Goal: Download file/media

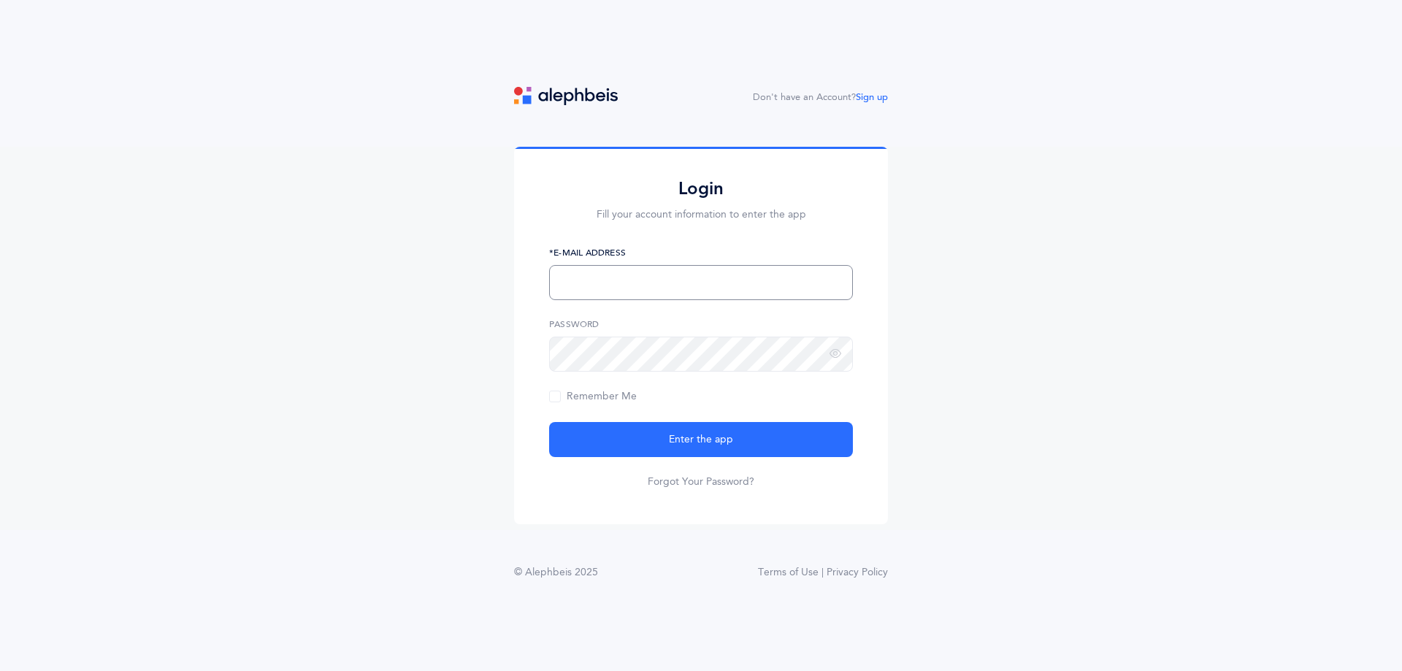
click at [629, 285] on input "text" at bounding box center [701, 282] width 304 height 35
type input "[EMAIL_ADDRESS][DOMAIN_NAME]"
click at [549, 422] on button "Enter the app" at bounding box center [701, 439] width 304 height 35
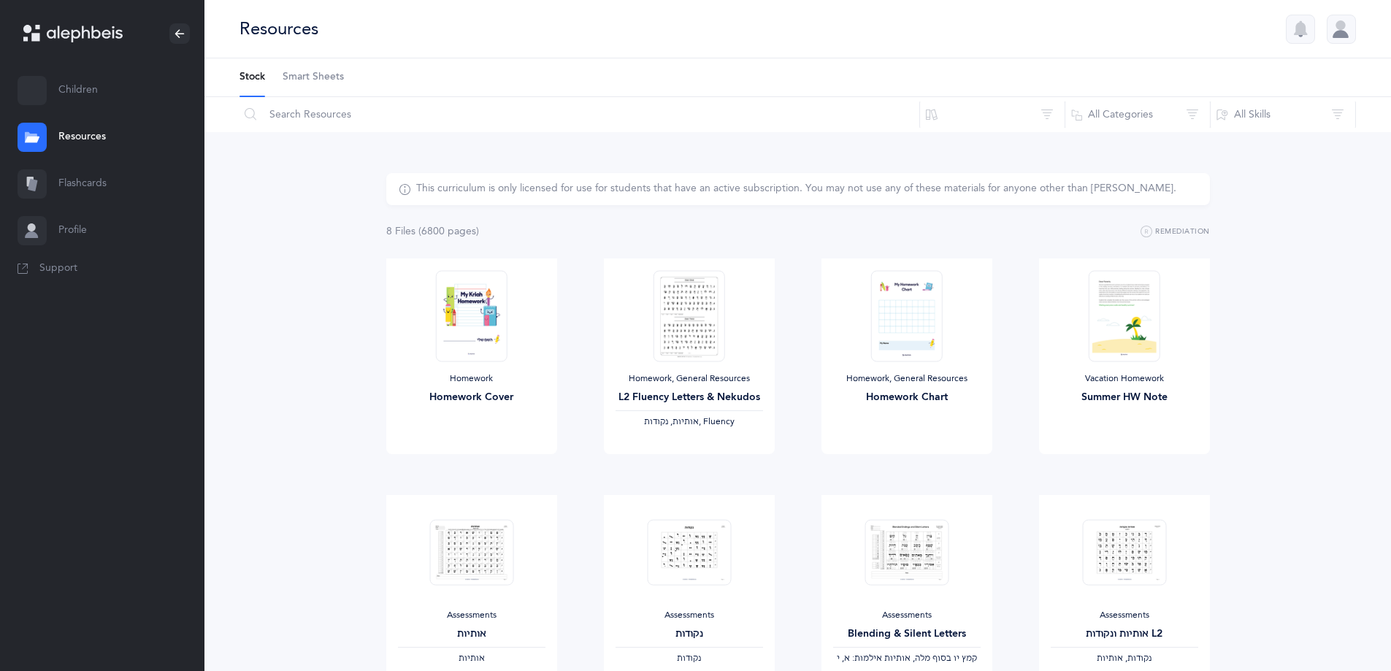
click at [40, 99] on div at bounding box center [32, 90] width 29 height 29
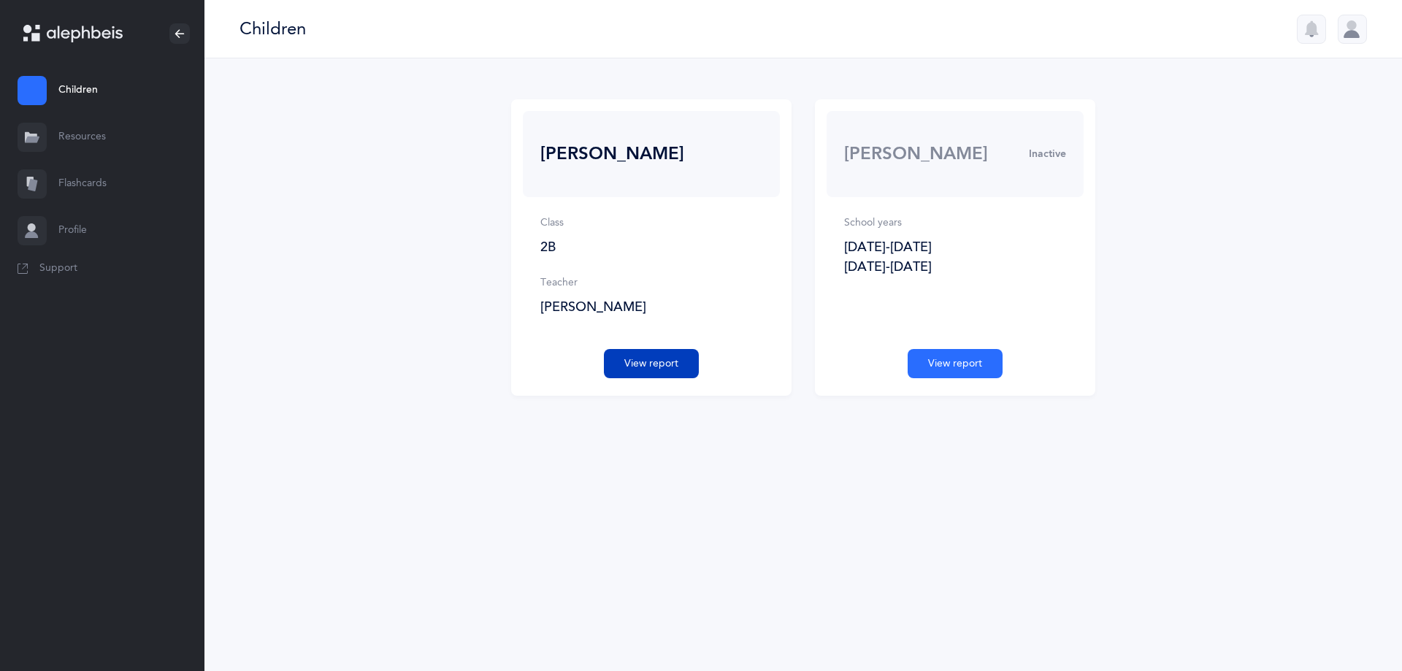
click at [677, 369] on button "View report" at bounding box center [651, 363] width 95 height 29
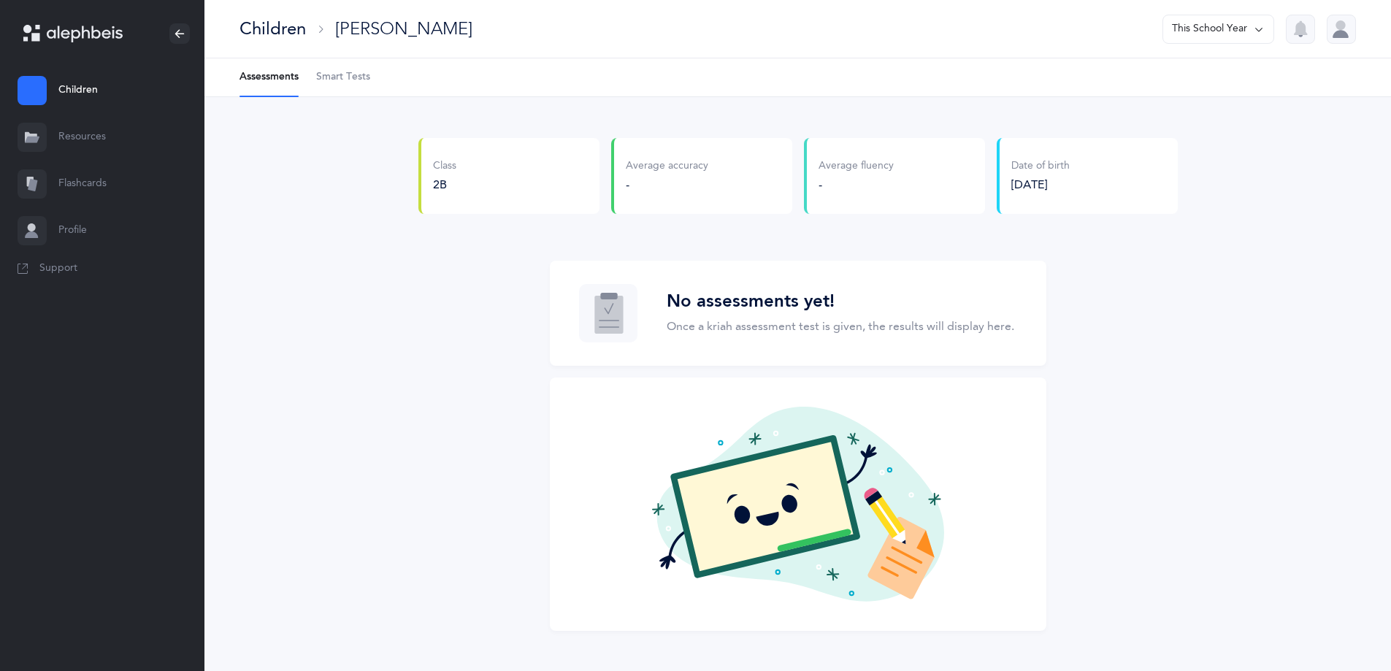
click at [265, 33] on div "Children" at bounding box center [272, 29] width 66 height 24
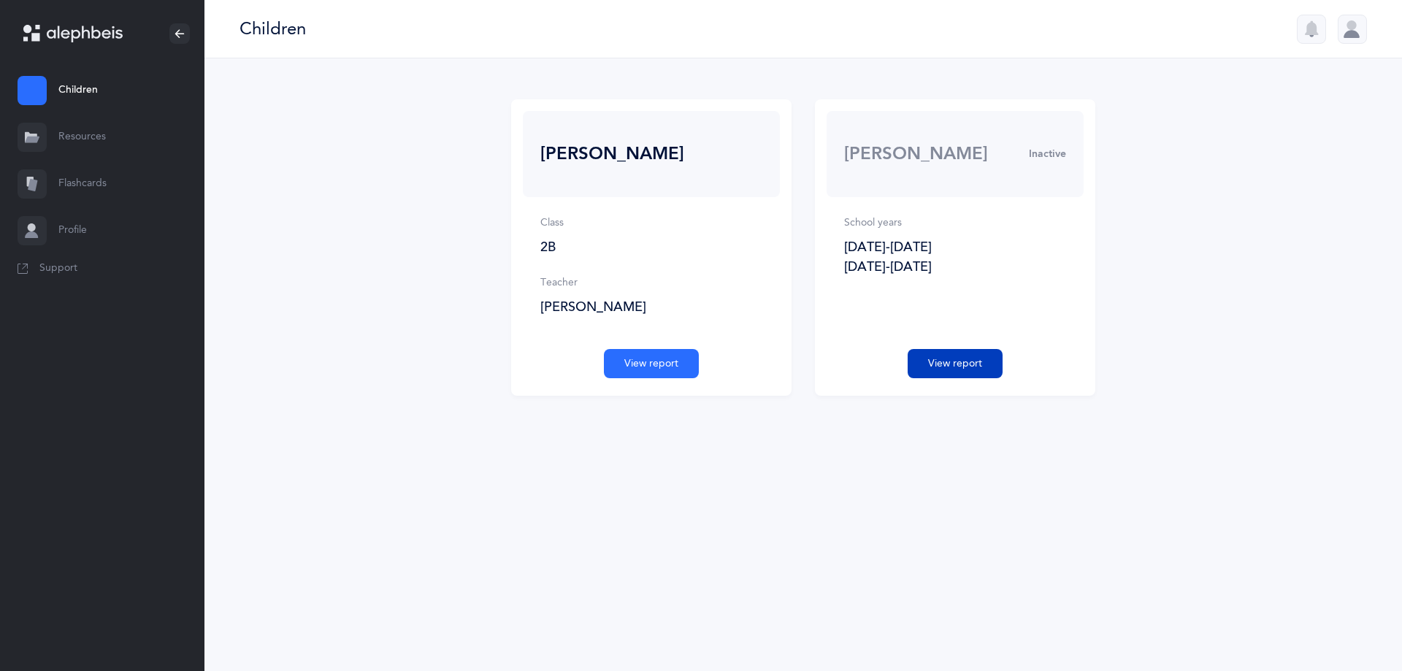
click at [951, 360] on button "View report" at bounding box center [955, 363] width 95 height 29
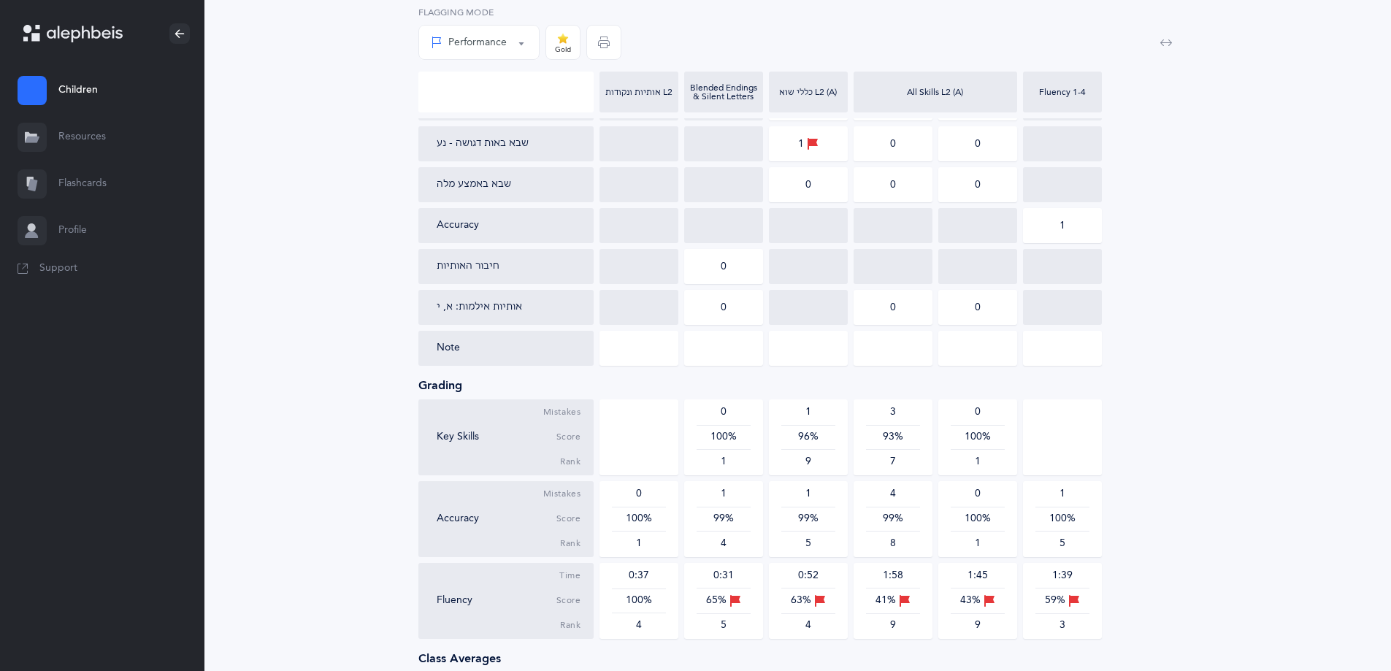
scroll to position [841, 0]
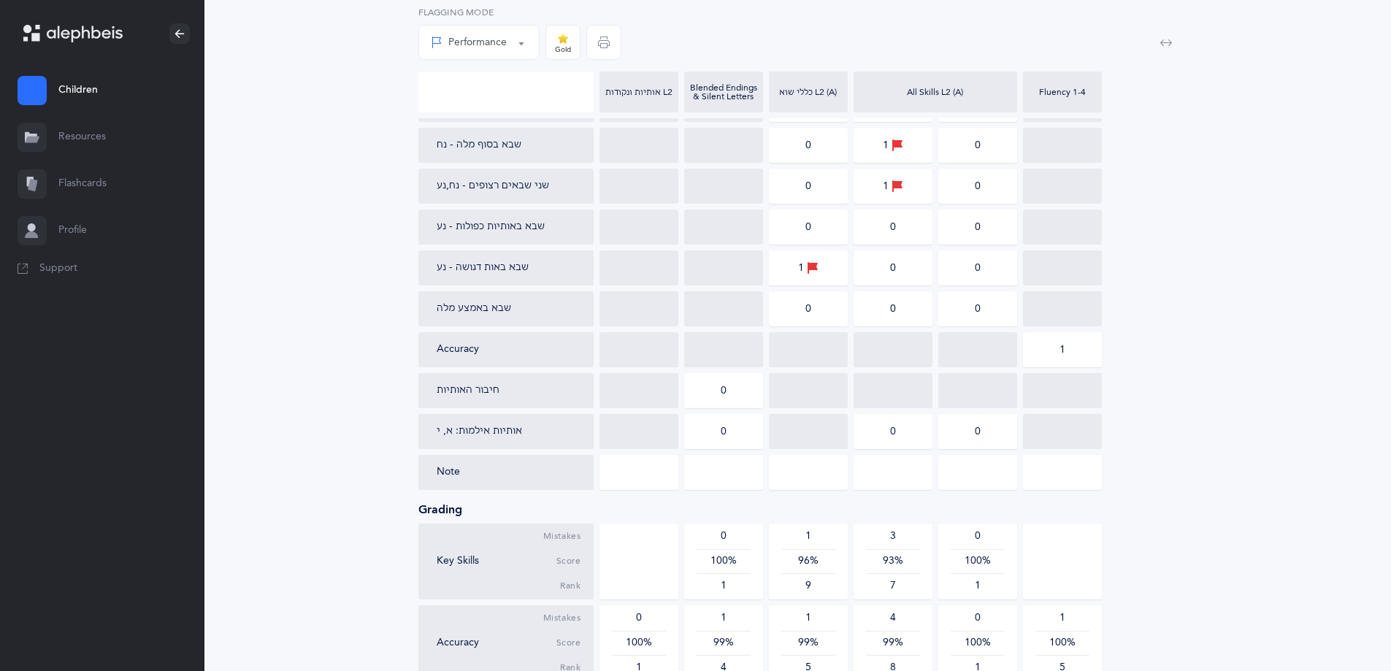
click at [85, 126] on link "Resources" at bounding box center [102, 137] width 204 height 47
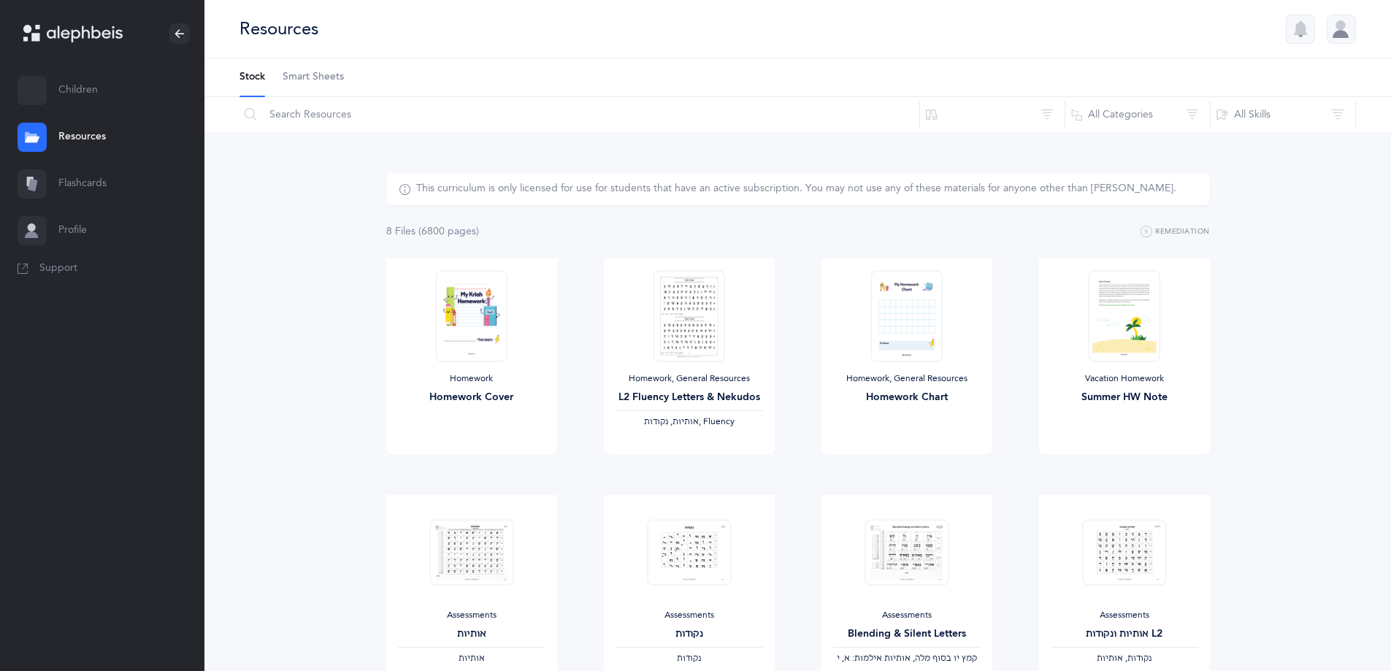
click at [312, 86] on link "Smart Sheets" at bounding box center [313, 77] width 61 height 38
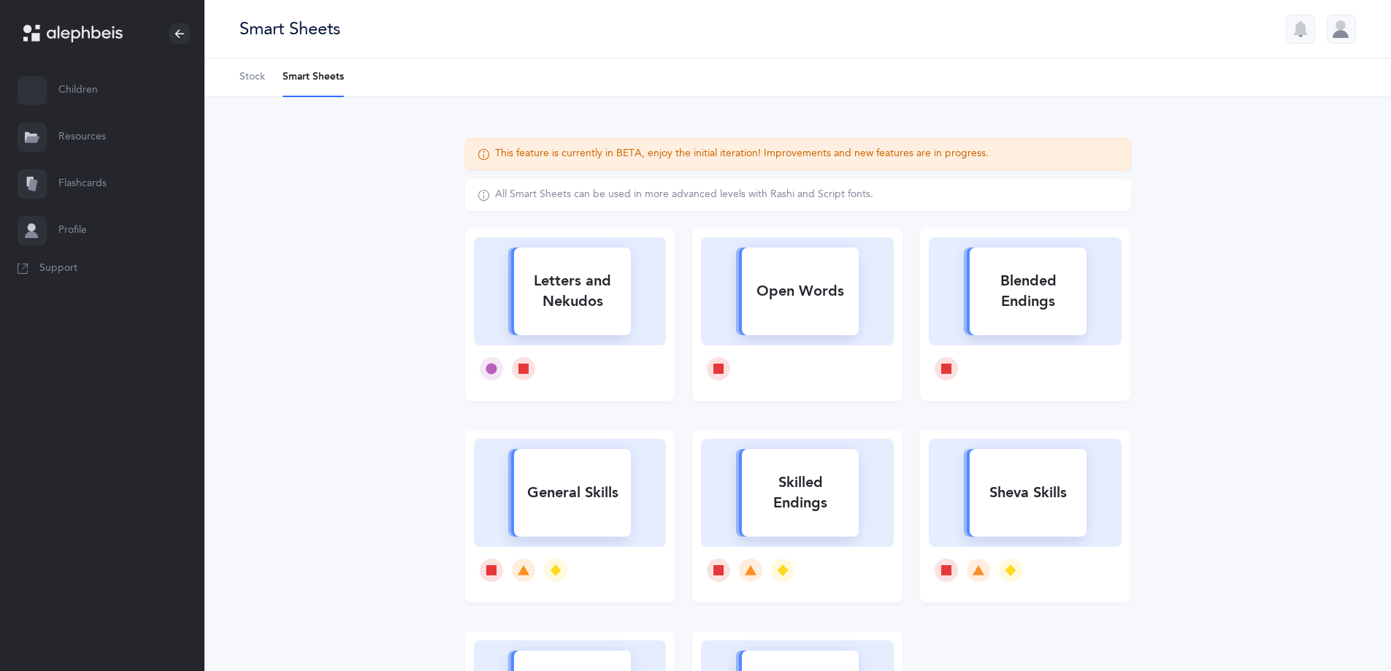
click at [561, 294] on div "Letters and Nekudos" at bounding box center [572, 291] width 117 height 58
select select
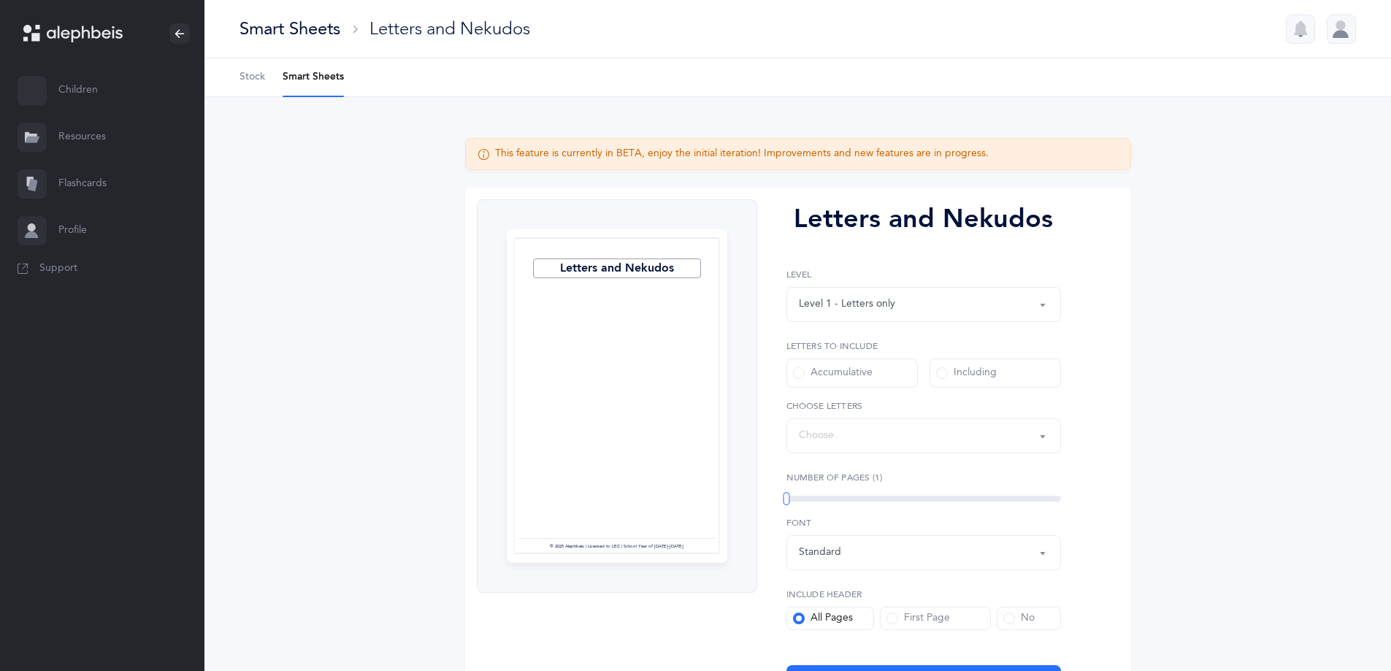
select select "27"
click at [937, 377] on span at bounding box center [942, 373] width 12 height 12
click at [0, 0] on input "Including" at bounding box center [0, 0] width 0 height 0
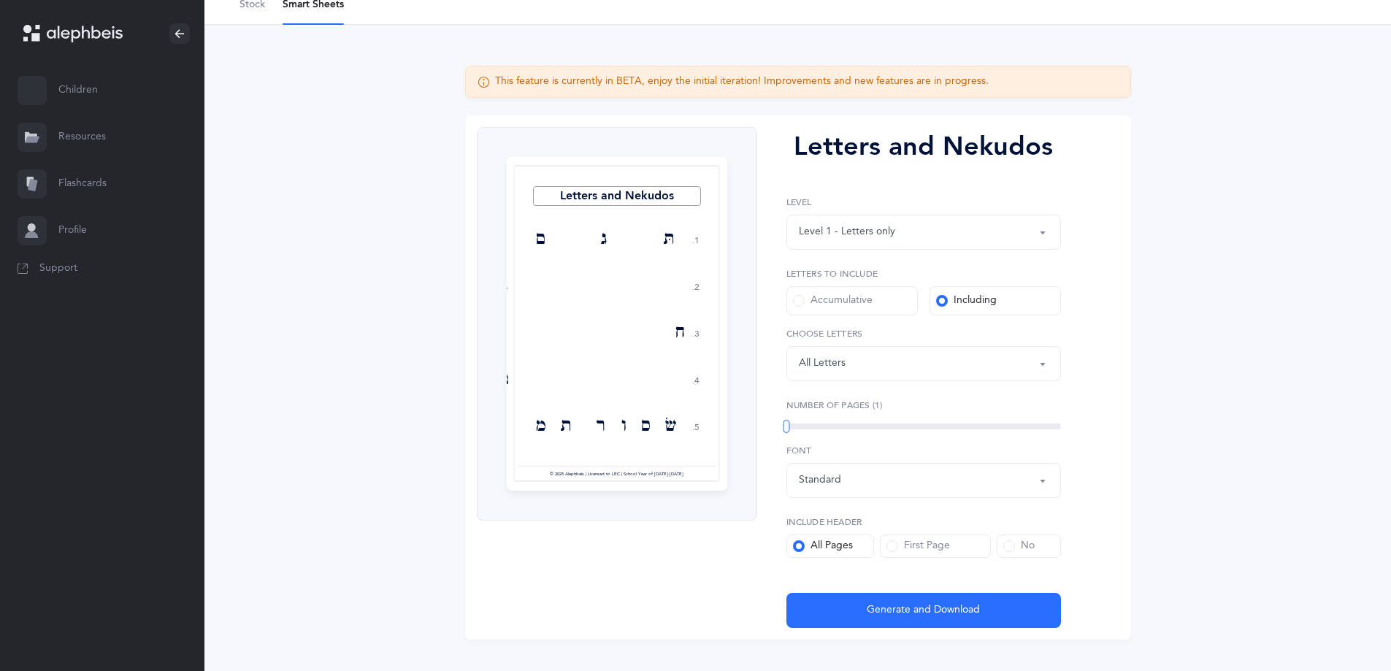
scroll to position [73, 0]
click at [956, 371] on div "Letters: All Letters" at bounding box center [924, 362] width 250 height 25
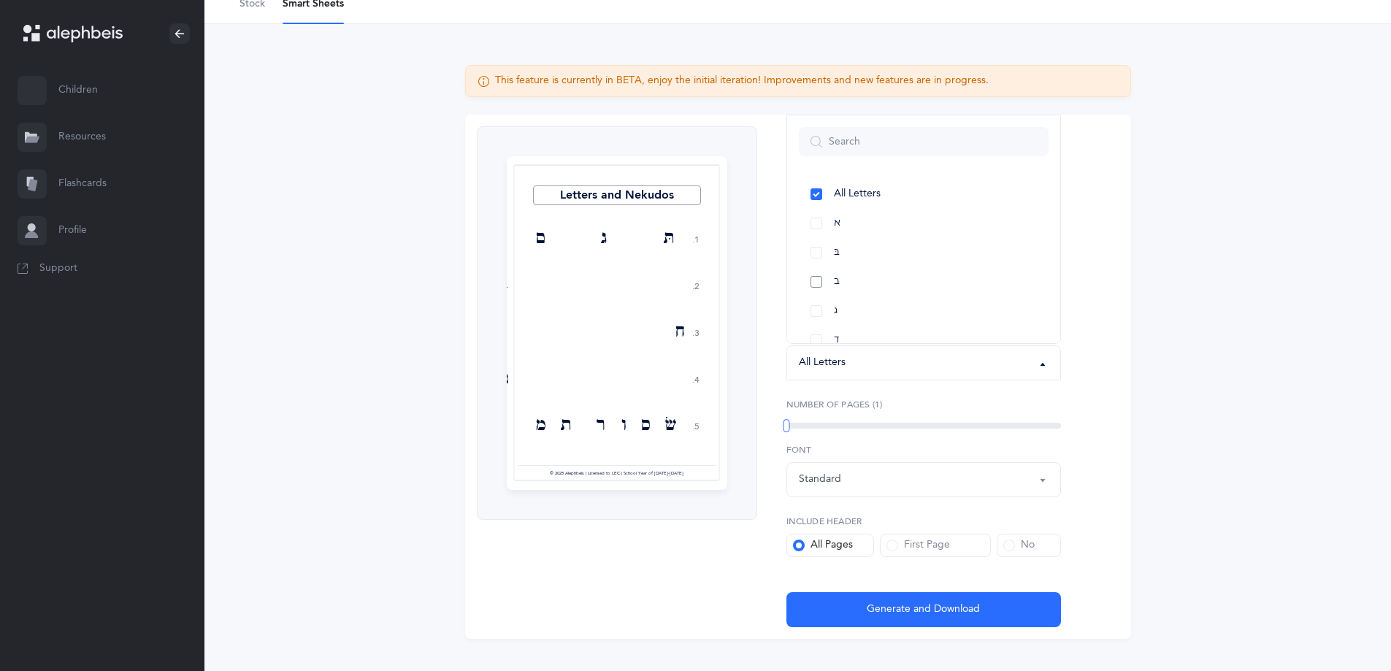
click at [816, 277] on link "ב" at bounding box center [924, 281] width 250 height 29
select select "2"
click at [816, 264] on link "ד" at bounding box center [924, 267] width 250 height 29
click at [815, 321] on link "ו" at bounding box center [924, 325] width 250 height 29
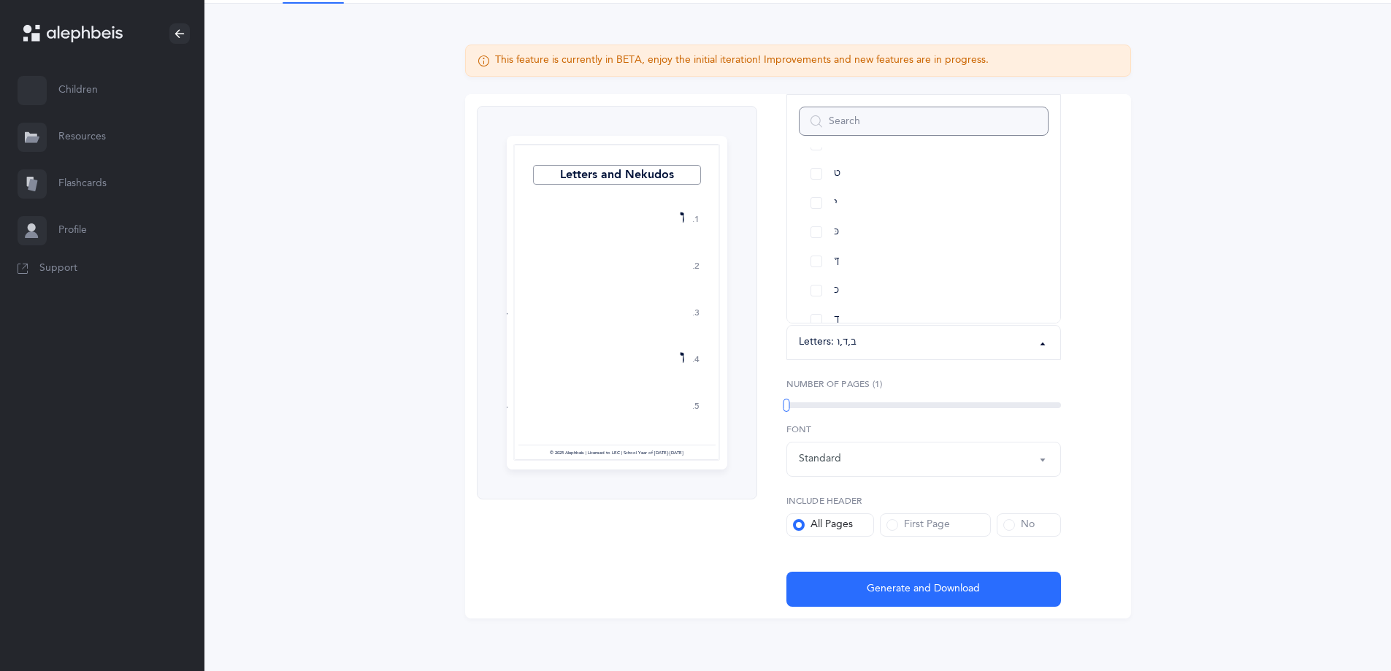
scroll to position [99, 0]
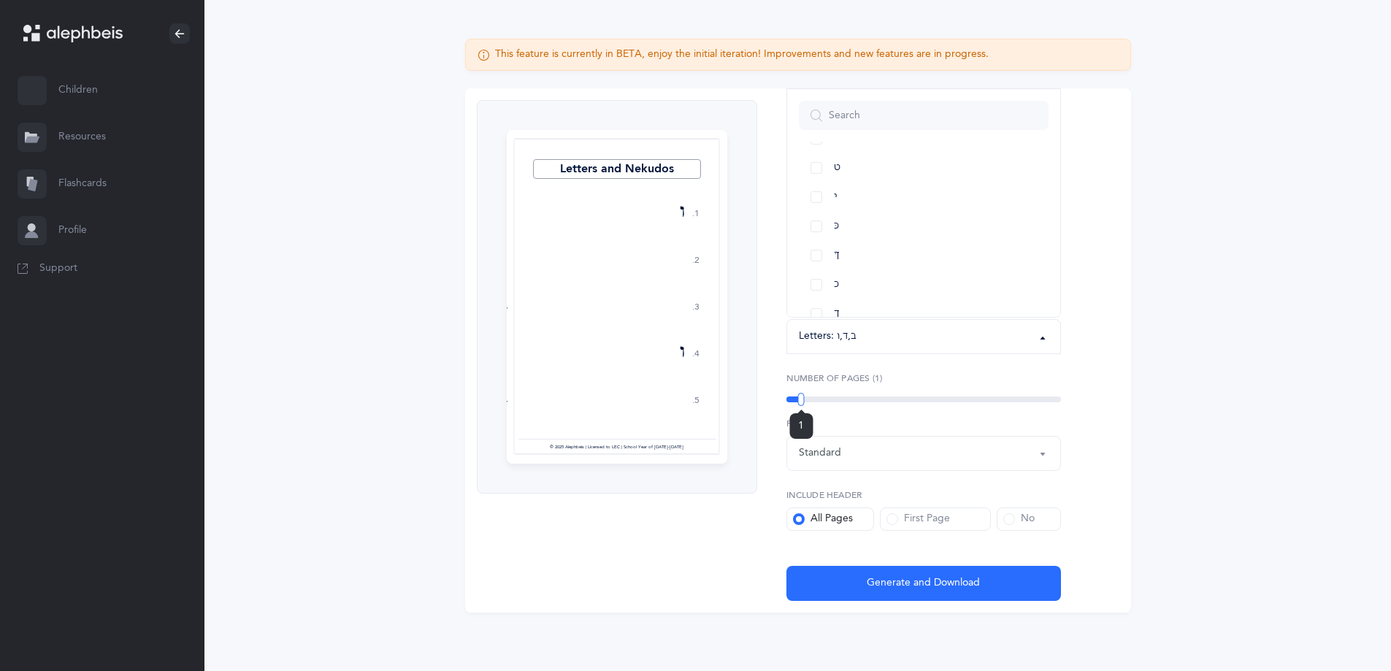
drag, startPoint x: 784, startPoint y: 398, endPoint x: 801, endPoint y: 398, distance: 16.8
click at [801, 398] on div at bounding box center [801, 399] width 7 height 13
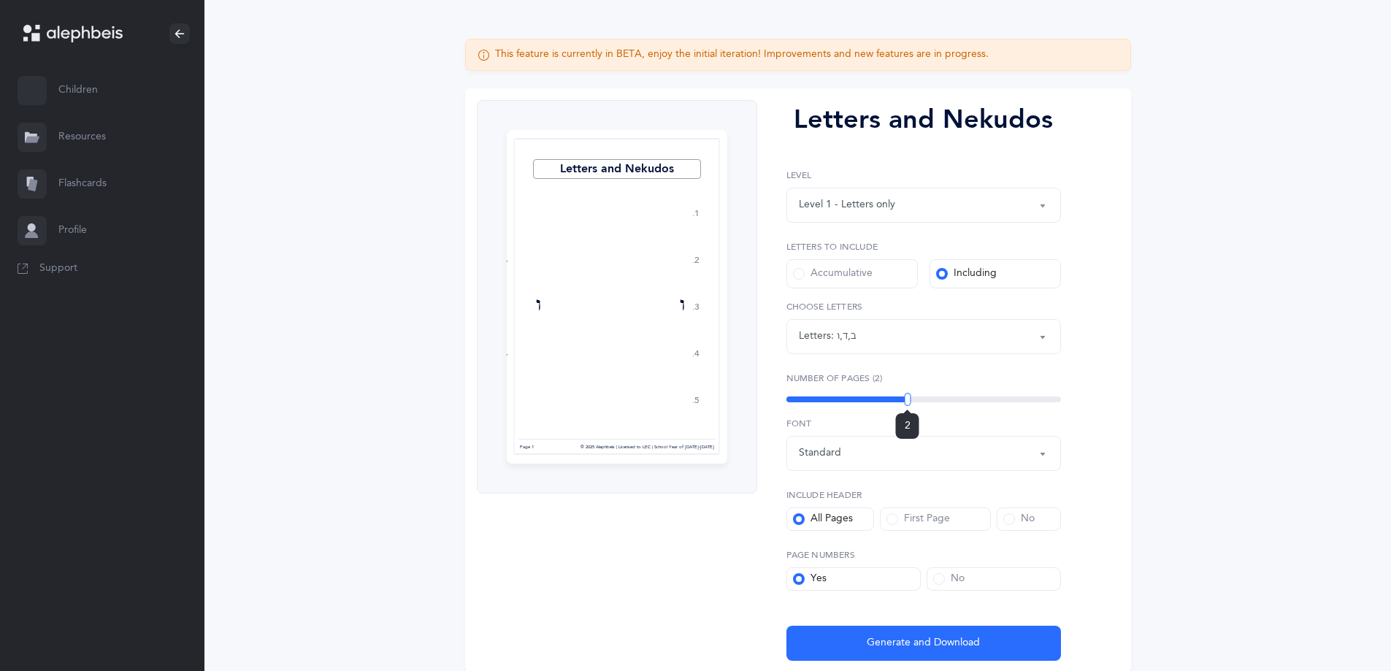
drag, startPoint x: 787, startPoint y: 397, endPoint x: 908, endPoint y: 397, distance: 120.5
click at [908, 397] on div at bounding box center [907, 399] width 7 height 13
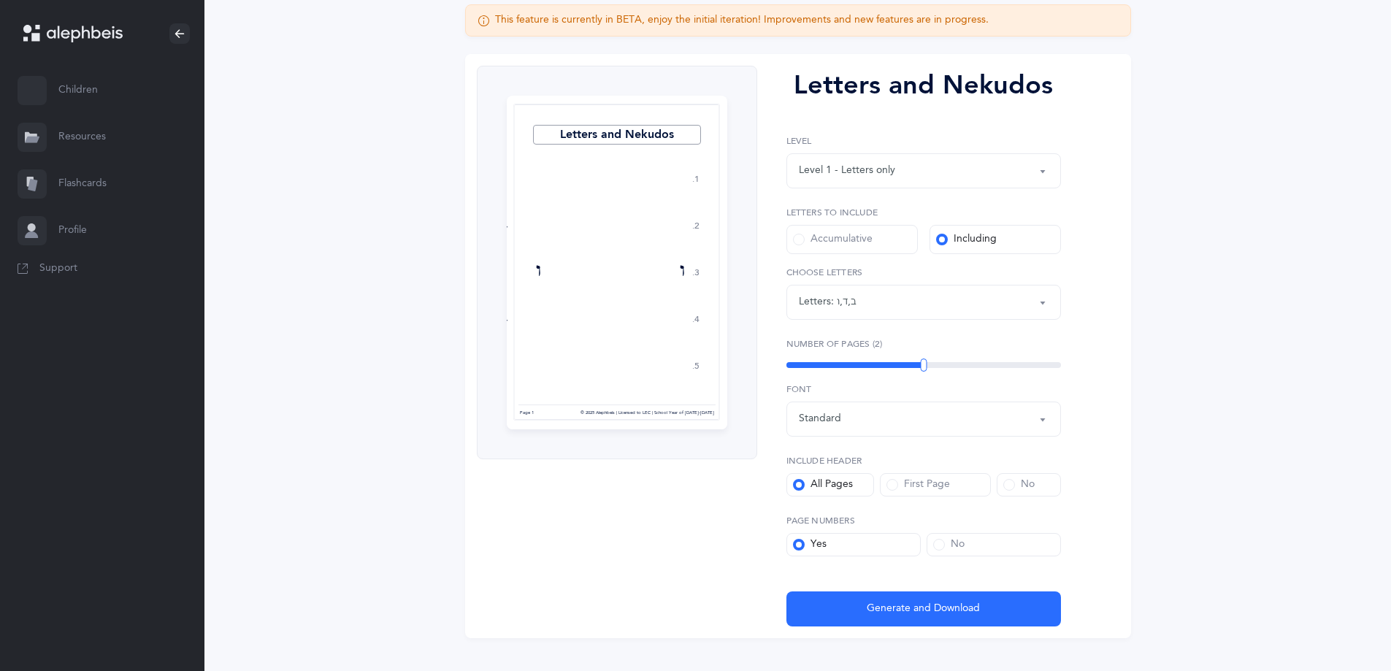
scroll to position [159, 0]
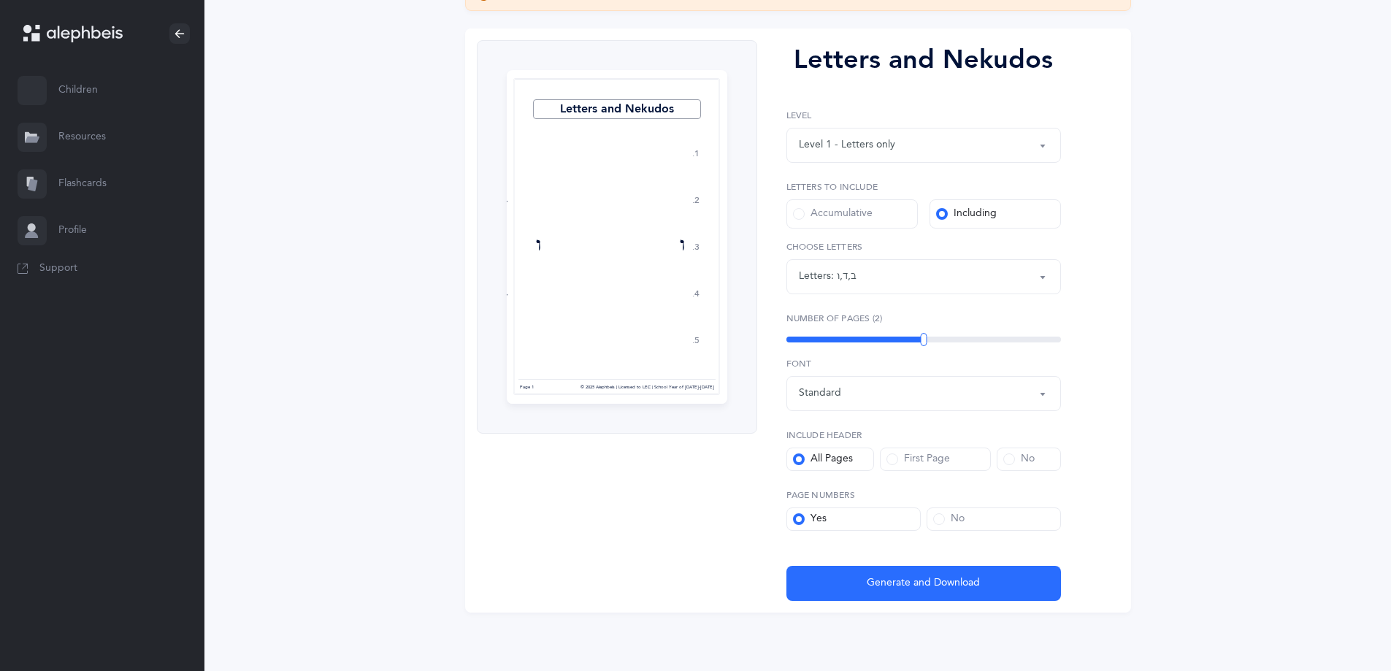
click at [817, 394] on div "Standard" at bounding box center [820, 393] width 42 height 15
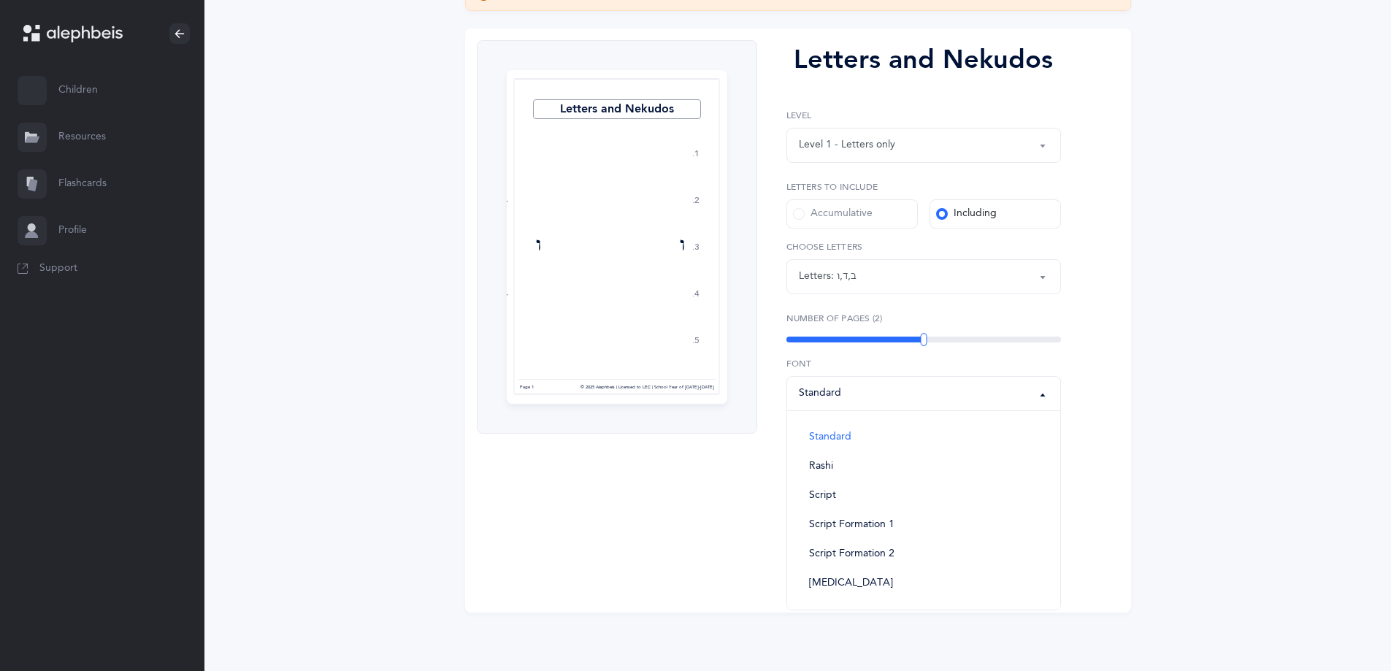
click at [817, 394] on div "Standard" at bounding box center [820, 393] width 42 height 15
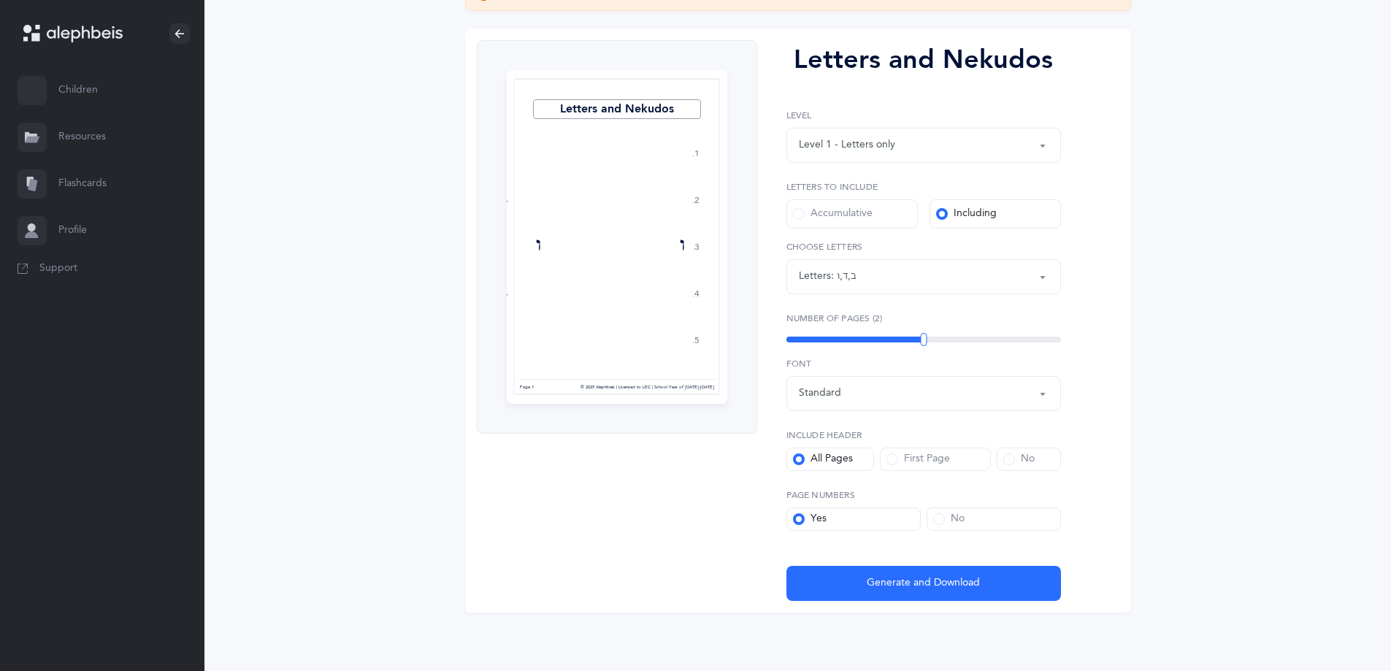
click at [817, 394] on div "Standard" at bounding box center [820, 393] width 42 height 15
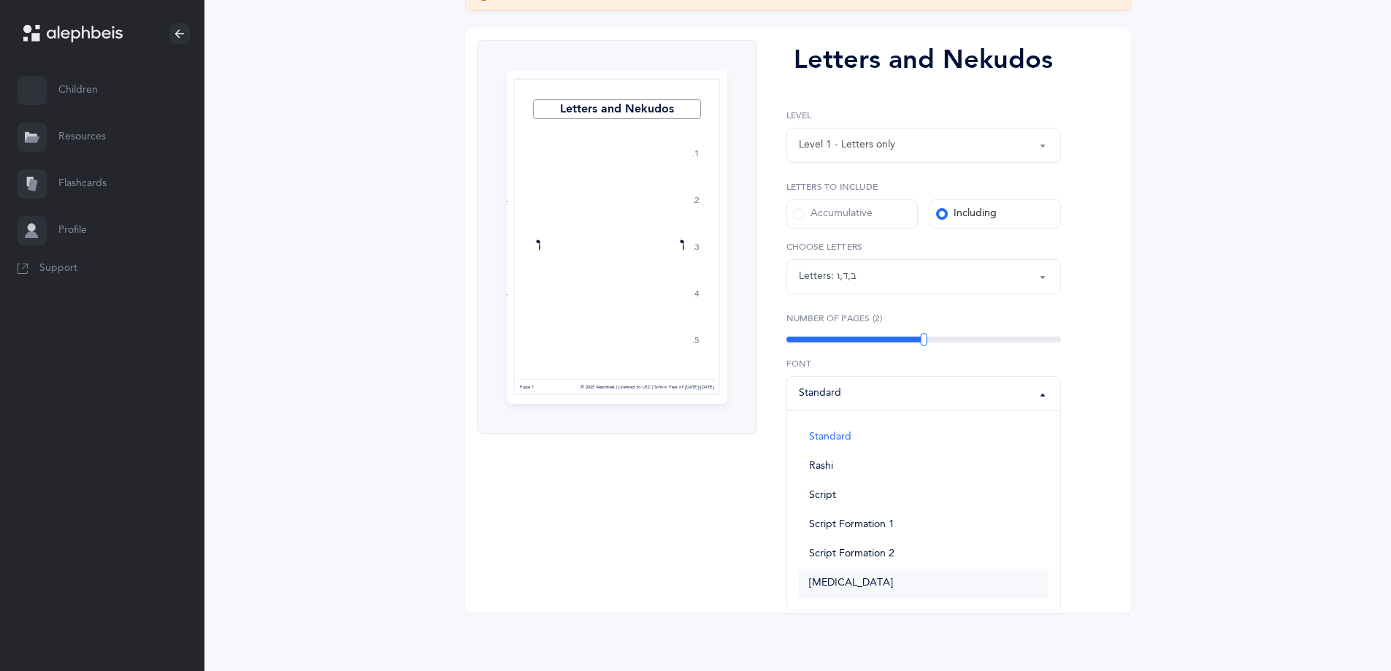
click at [821, 579] on span "Dyslexia" at bounding box center [851, 583] width 84 height 13
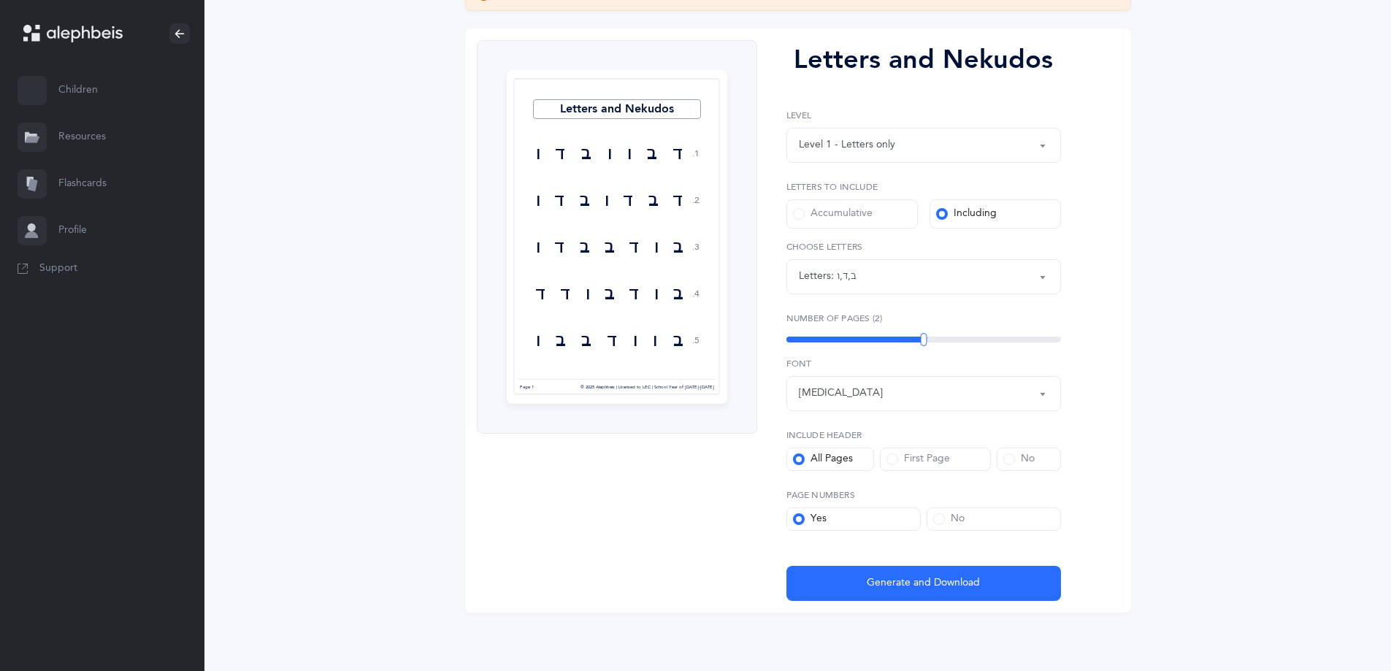
click at [832, 388] on div "Dyslexia" at bounding box center [841, 393] width 84 height 15
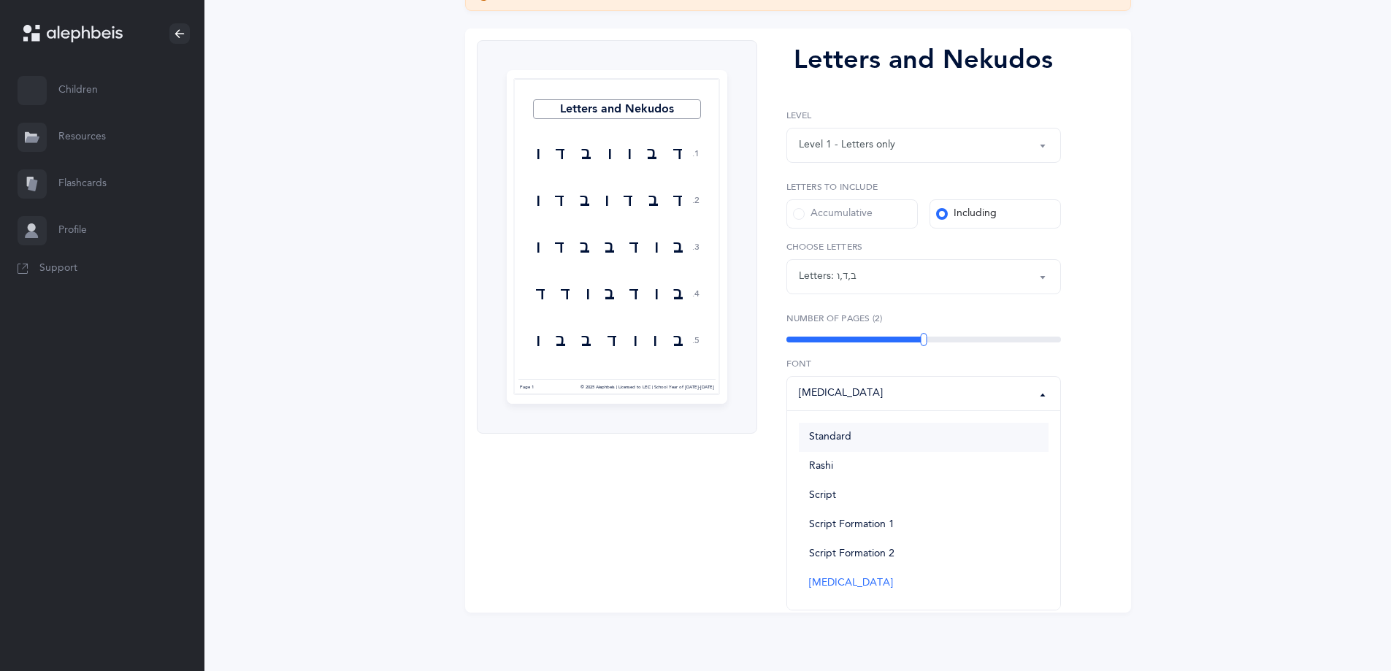
click at [829, 429] on link "Standard" at bounding box center [924, 437] width 250 height 29
select select "vilna"
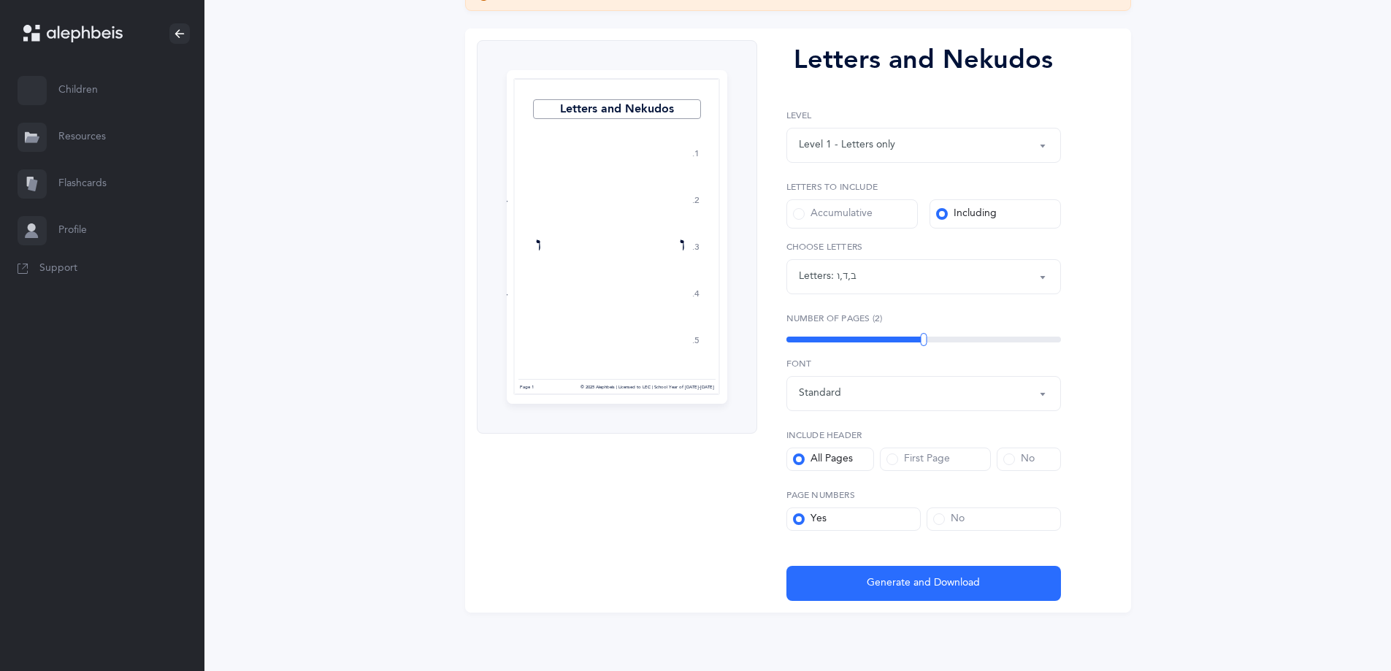
click at [931, 280] on div "Letters: ב , ד , ו" at bounding box center [924, 276] width 250 height 25
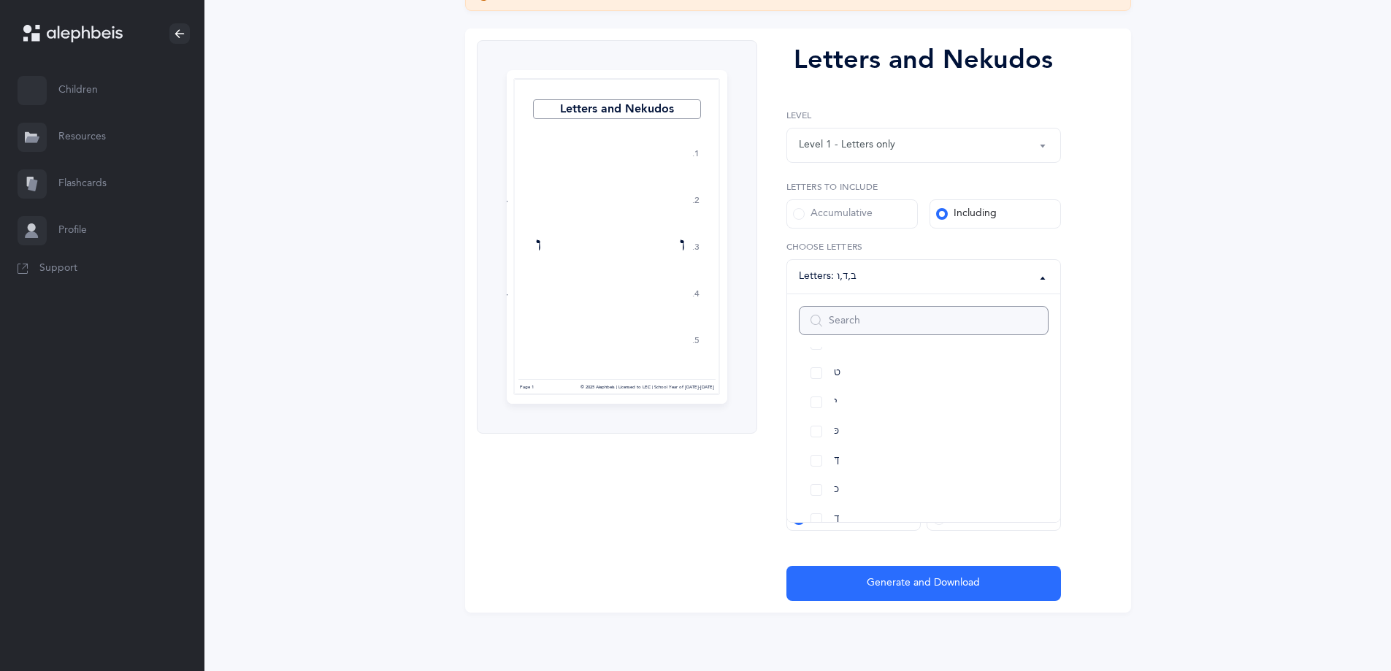
scroll to position [0, 0]
click at [816, 428] on link "בּ" at bounding box center [924, 431] width 250 height 29
click at [819, 434] on link "בּ" at bounding box center [924, 431] width 250 height 29
select select "2"
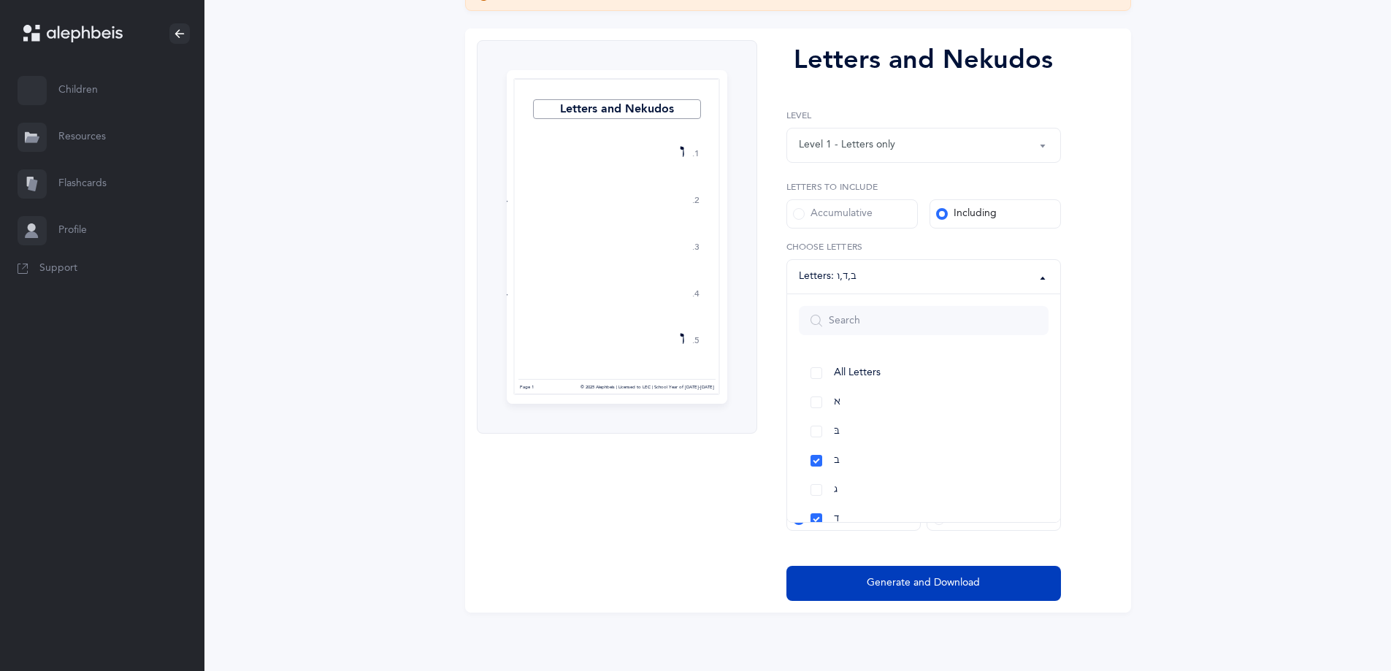
click at [868, 578] on span "Generate and Download" at bounding box center [923, 582] width 113 height 15
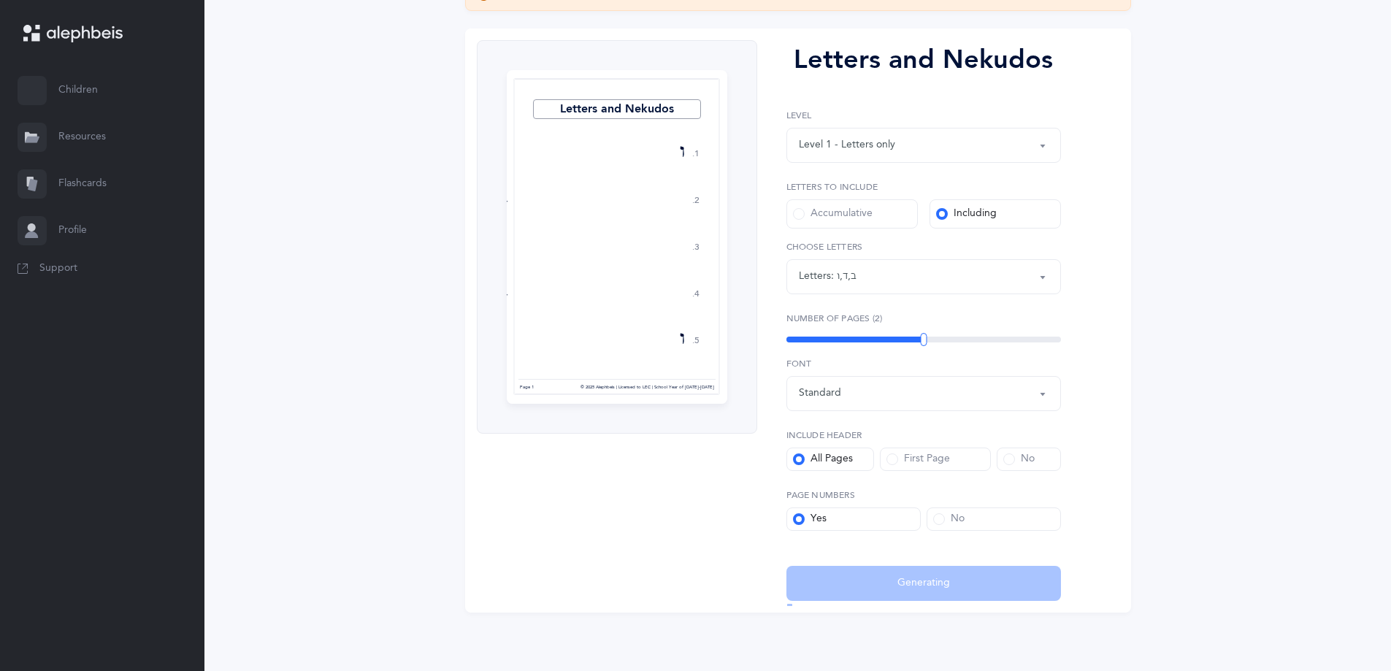
select select "2"
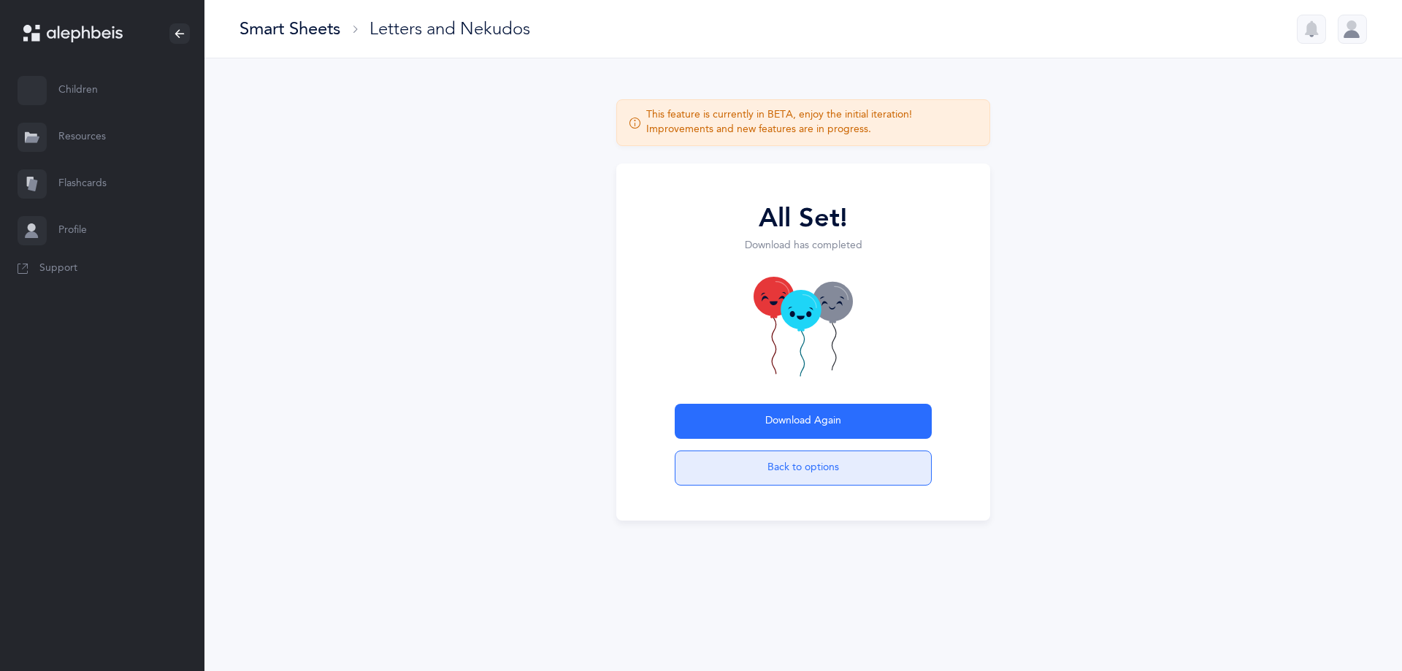
click at [792, 482] on button "Back to options" at bounding box center [803, 467] width 257 height 35
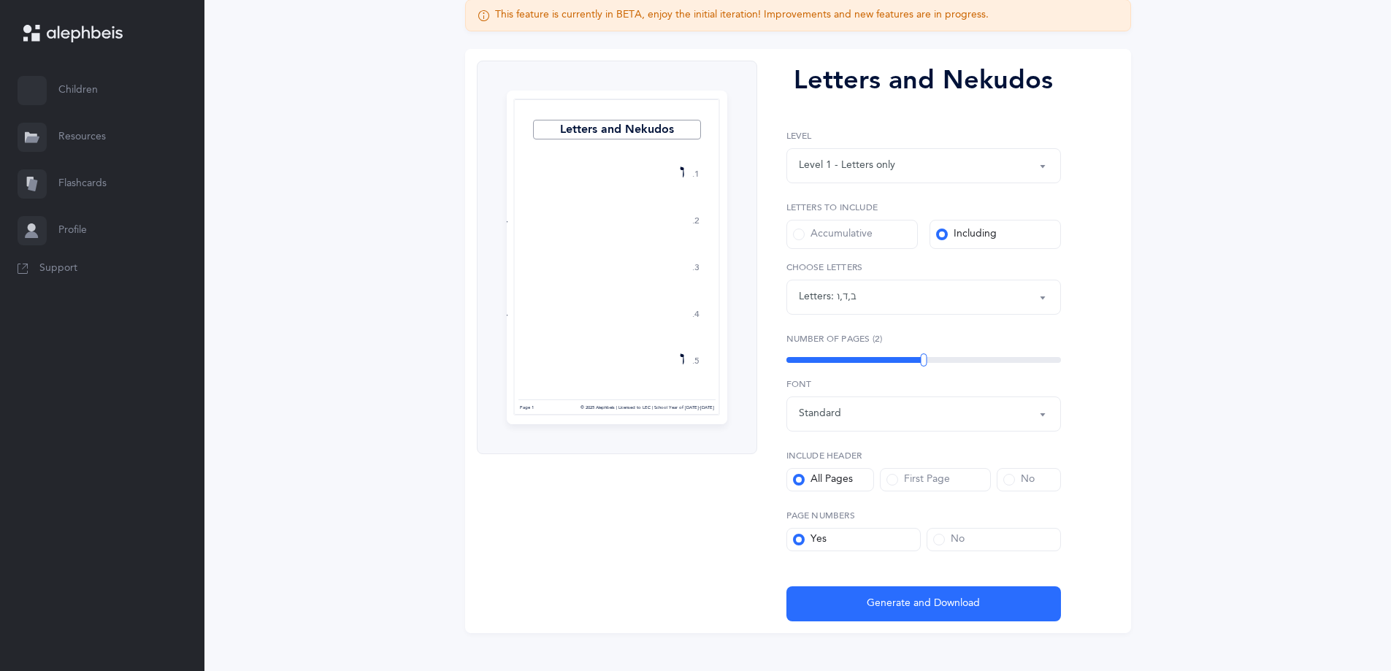
scroll to position [146, 0]
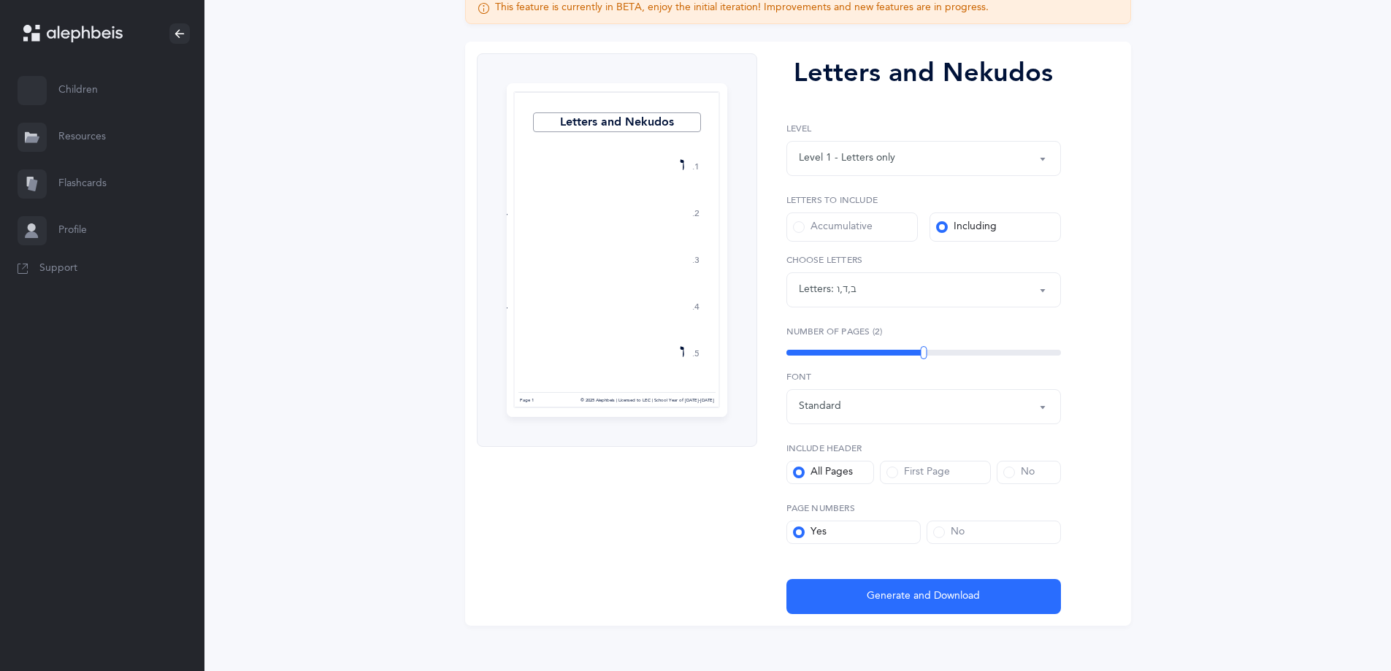
click at [878, 293] on div "Letters: ב , ד , ו" at bounding box center [924, 289] width 250 height 25
click at [818, 495] on link "כ" at bounding box center [924, 502] width 250 height 29
click at [817, 529] on link "ך" at bounding box center [924, 532] width 250 height 29
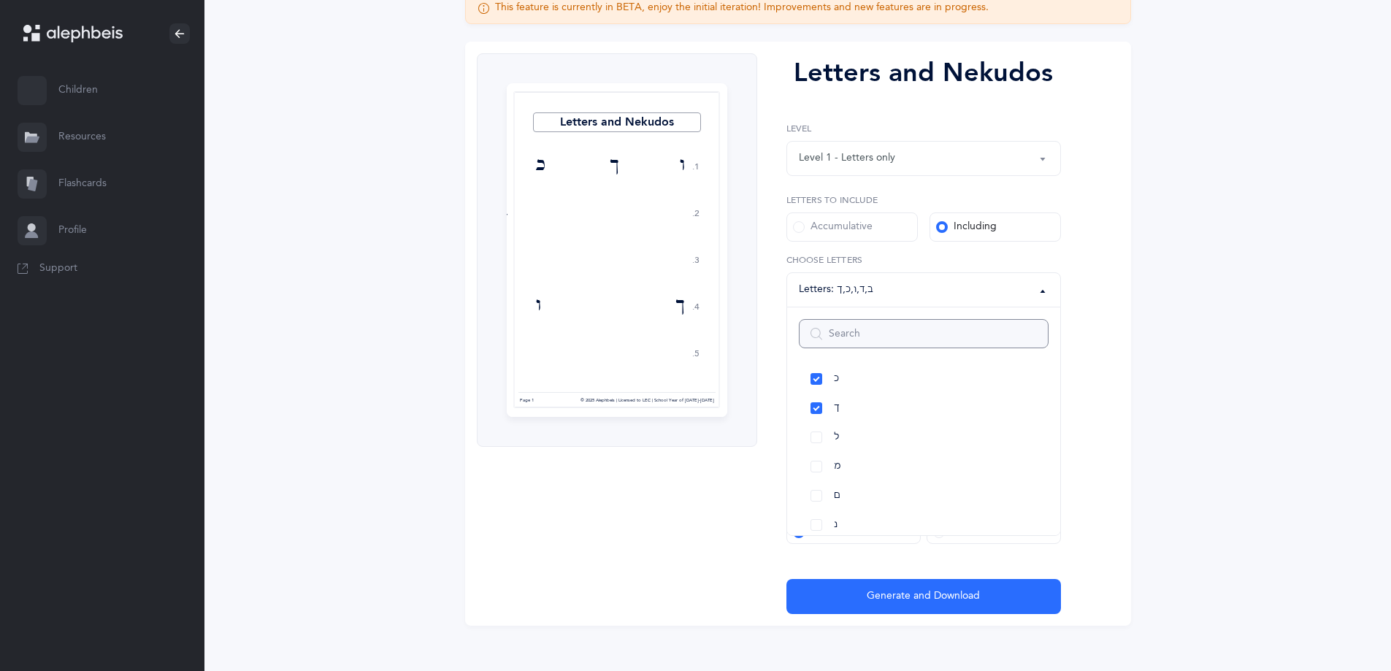
scroll to position [438, 0]
click at [816, 468] on link "ם" at bounding box center [924, 473] width 250 height 29
click at [821, 417] on link "ס" at bounding box center [924, 415] width 250 height 29
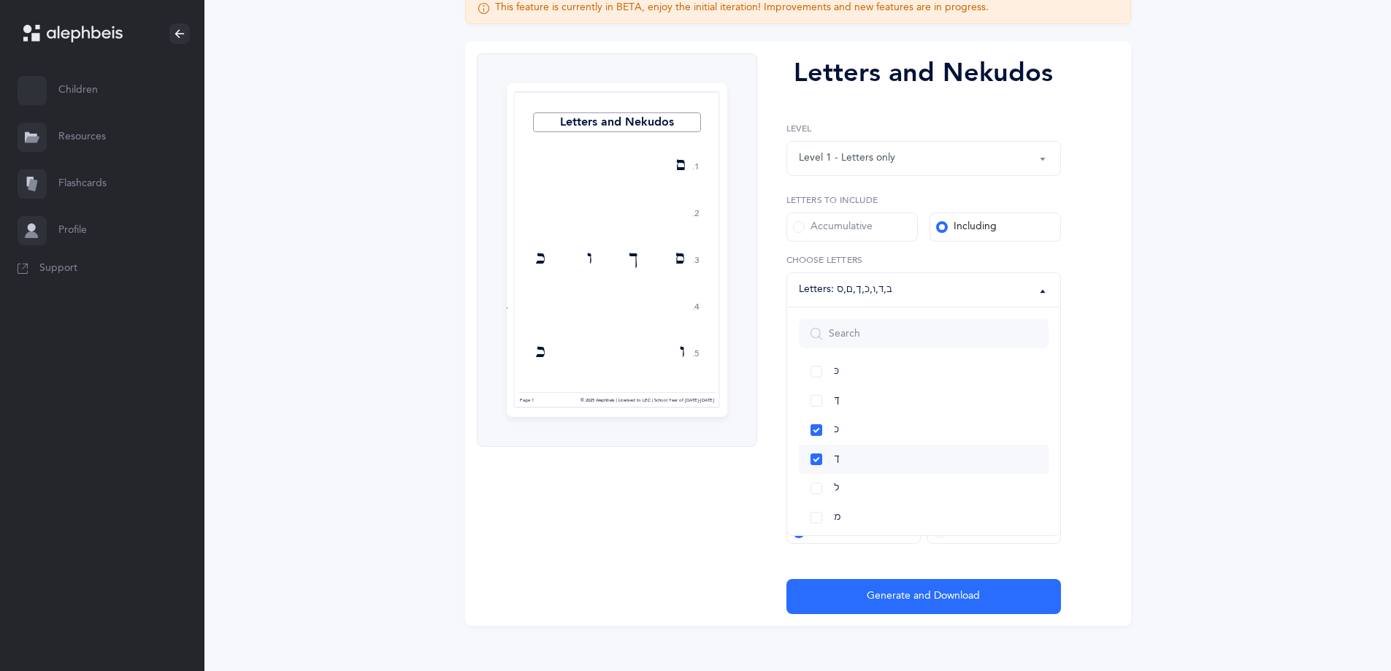
click at [817, 455] on link "ך" at bounding box center [924, 459] width 250 height 29
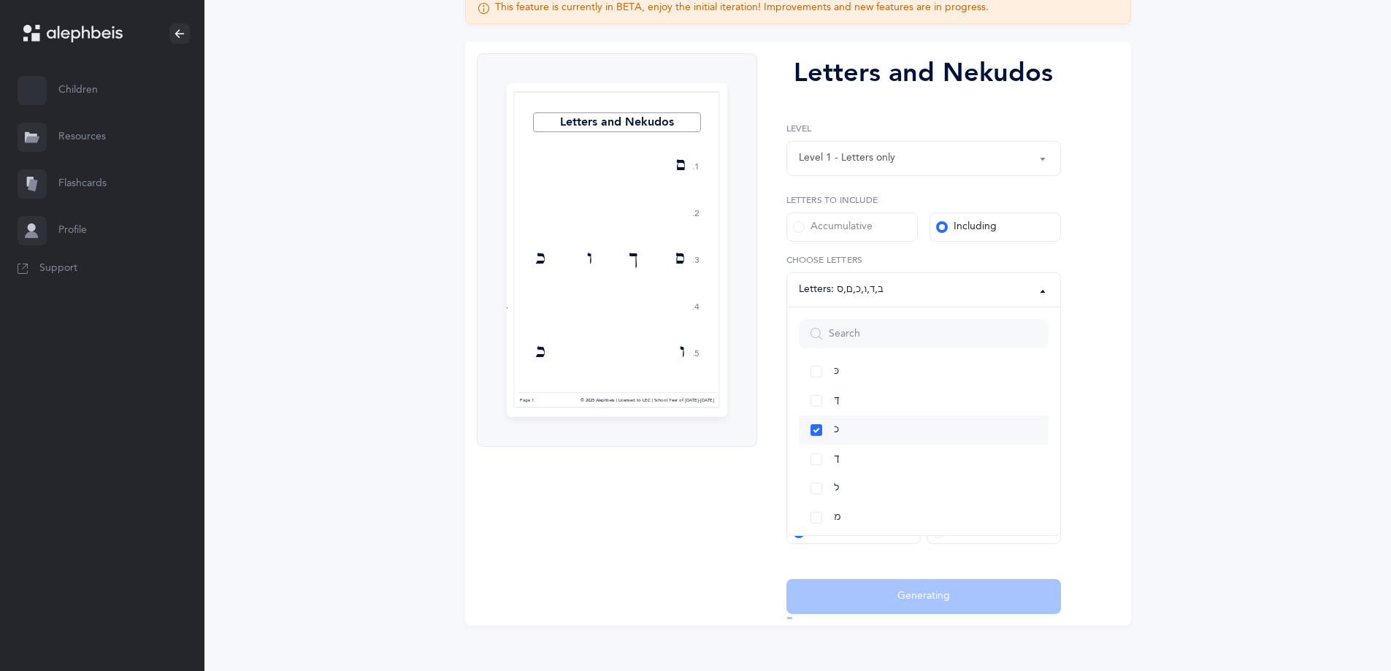
click at [815, 427] on link "כ" at bounding box center [924, 429] width 250 height 29
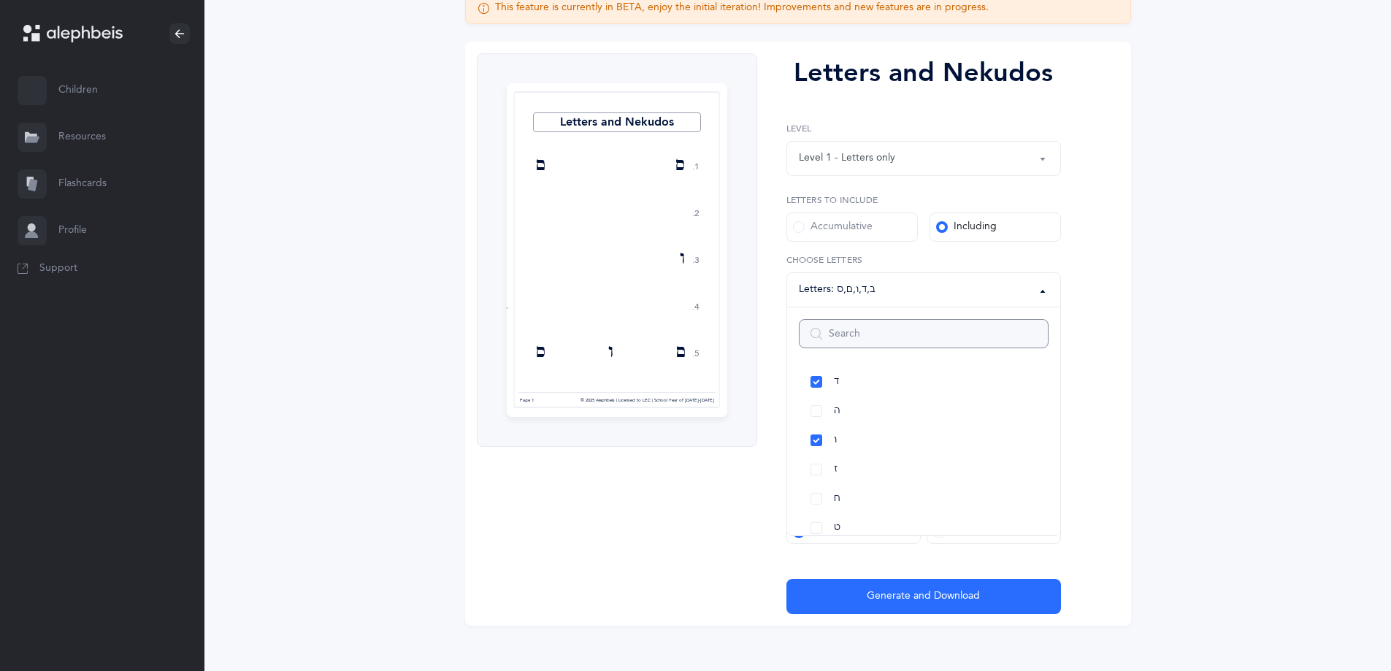
scroll to position [146, 0]
click at [820, 444] on link "ו" at bounding box center [924, 444] width 250 height 29
click at [817, 391] on link "ד" at bounding box center [924, 386] width 250 height 29
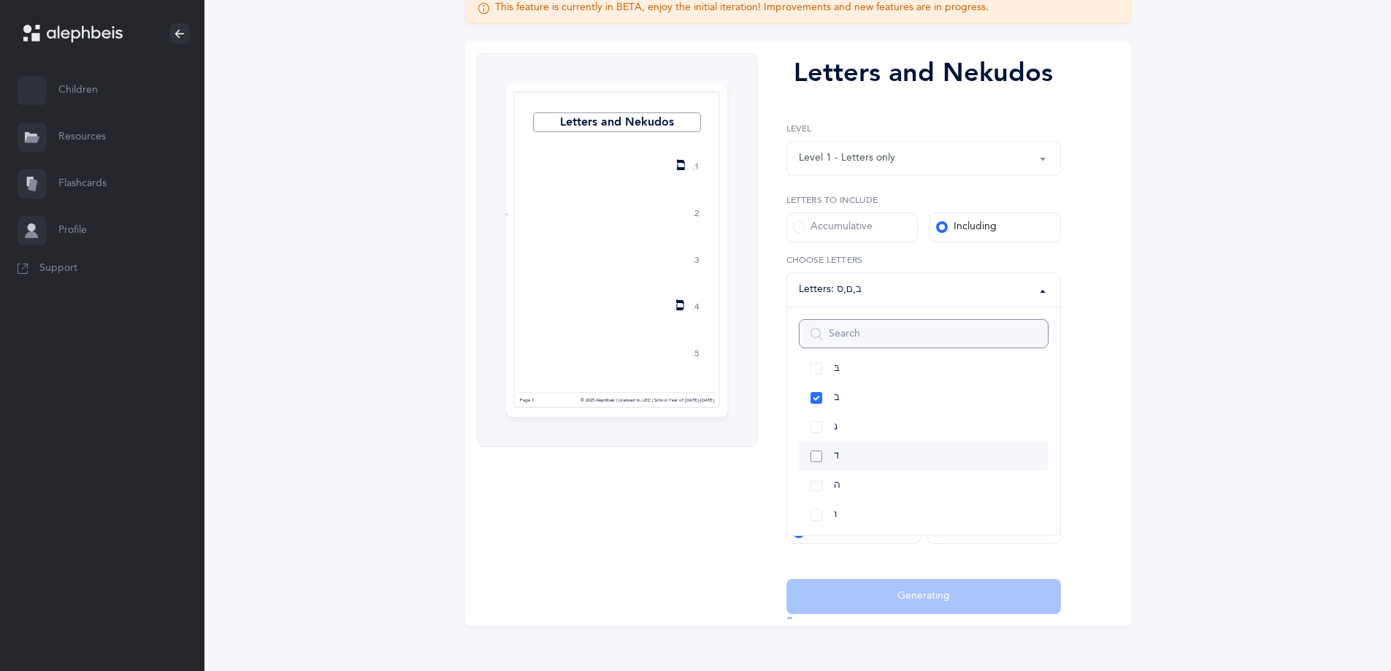
scroll to position [0, 0]
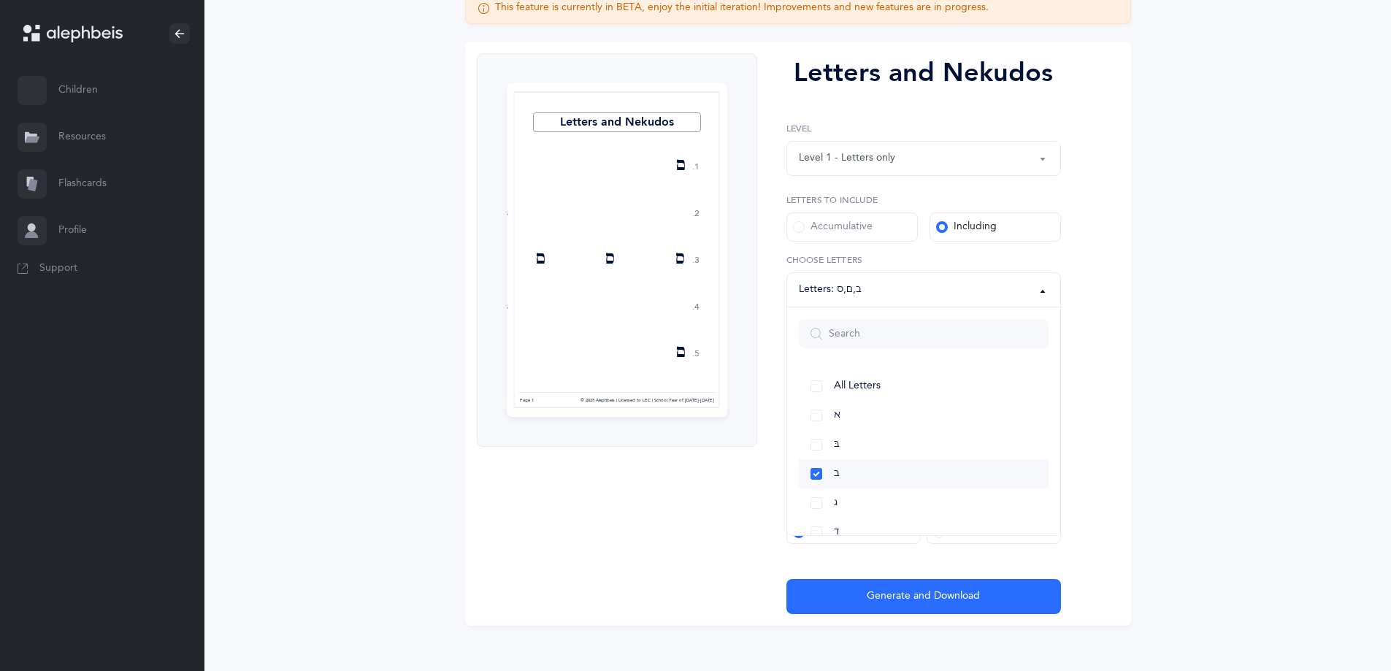
click at [816, 469] on link "ב" at bounding box center [924, 473] width 250 height 29
select select "14"
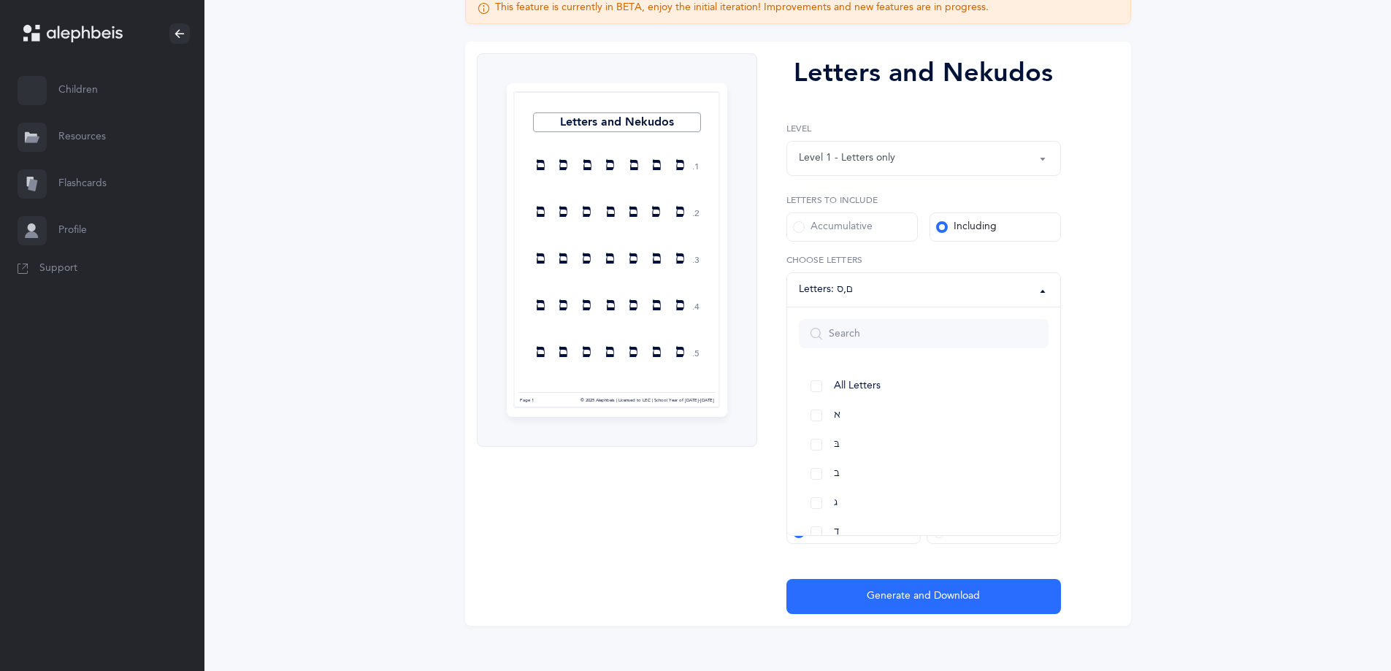
click at [735, 483] on div "Letters and Nekudos 1. 2. 3. 4. 5. ס ם ם ס ם ס ם ס ס ם ם ס ס ם ס ם ס ם ס ם ם ס …" at bounding box center [617, 333] width 280 height 561
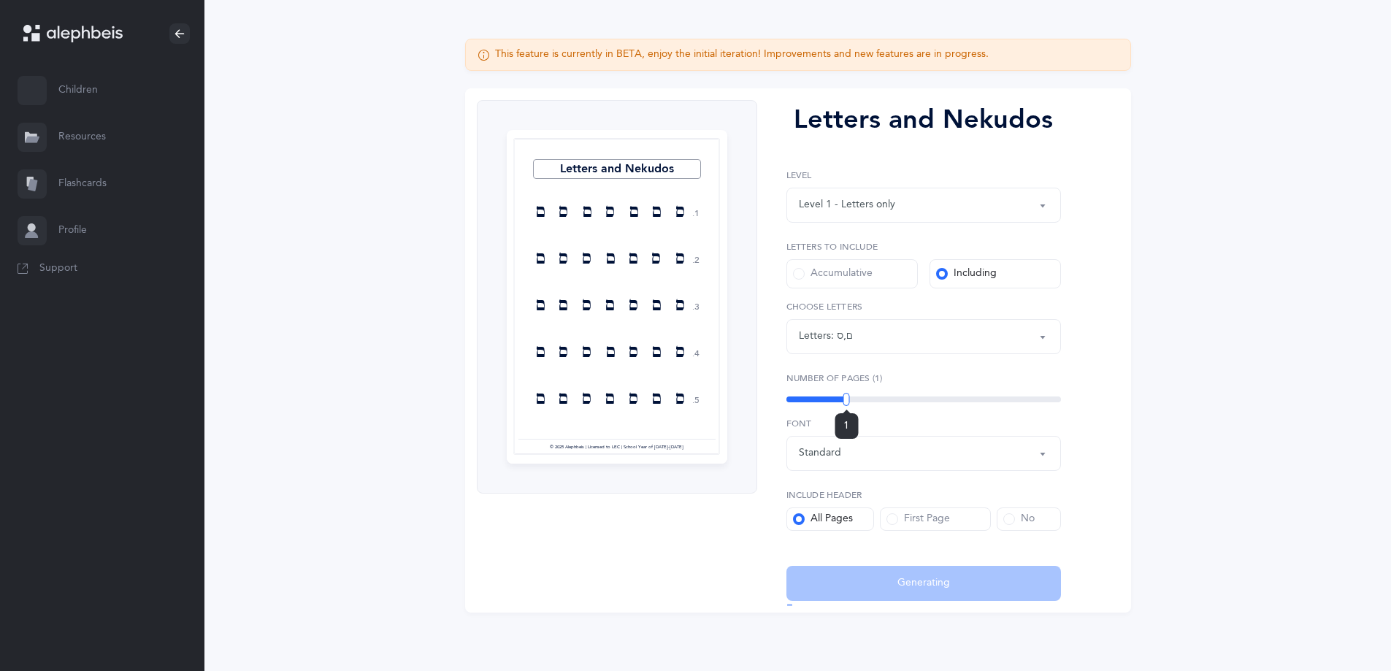
click at [846, 353] on div "Letters and Nekudos Level 1 - Letters only Level 2 - Nekudos only Level 3 - Let…" at bounding box center [917, 350] width 321 height 501
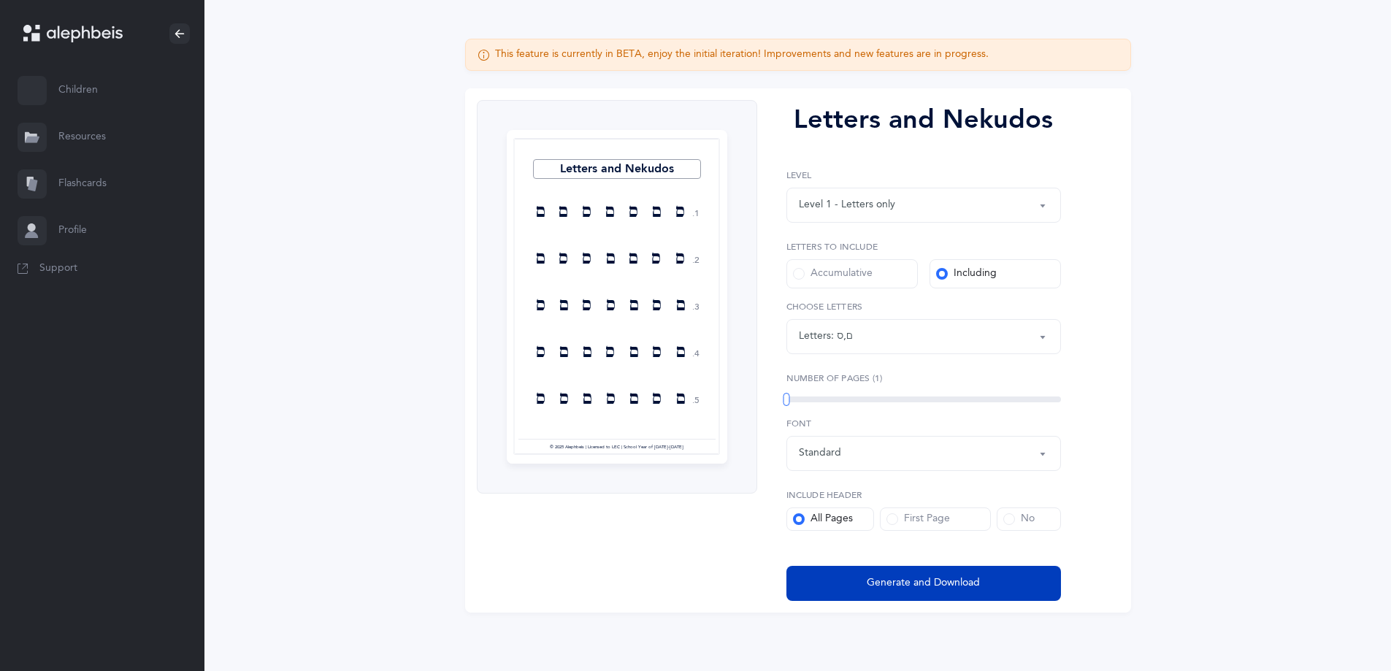
click at [949, 583] on span "Generate and Download" at bounding box center [923, 582] width 113 height 15
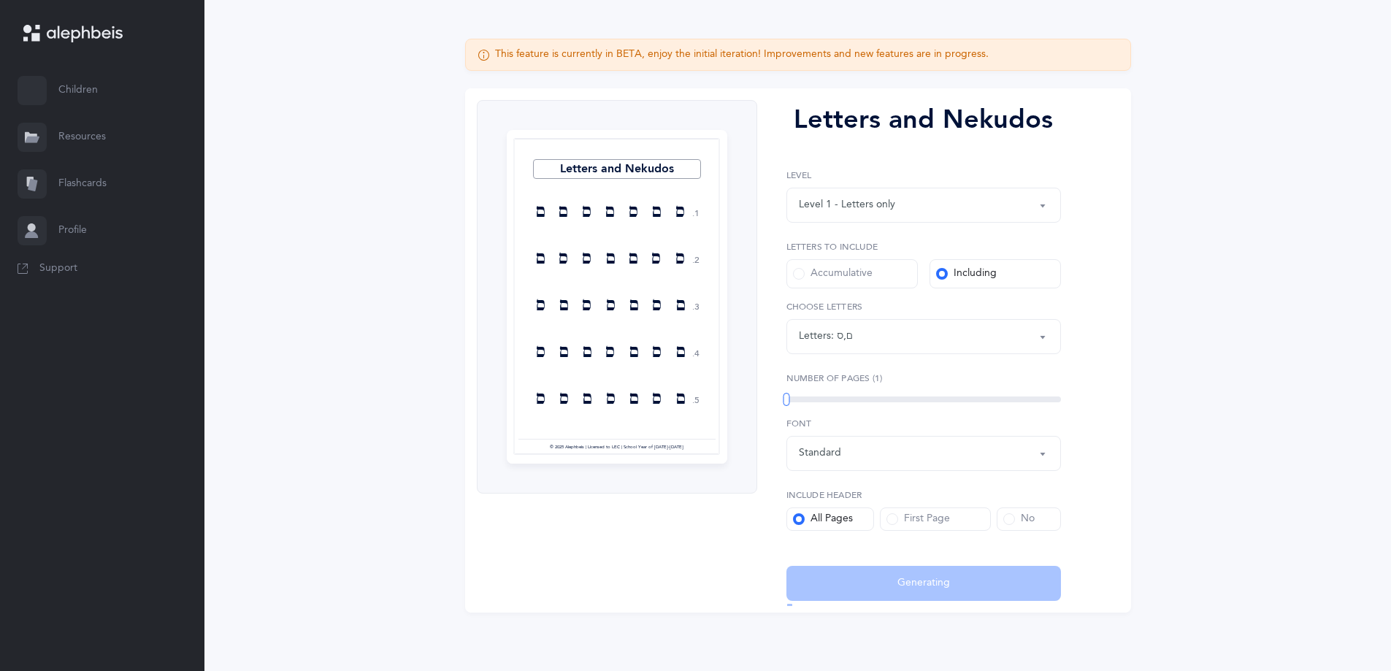
select select "14"
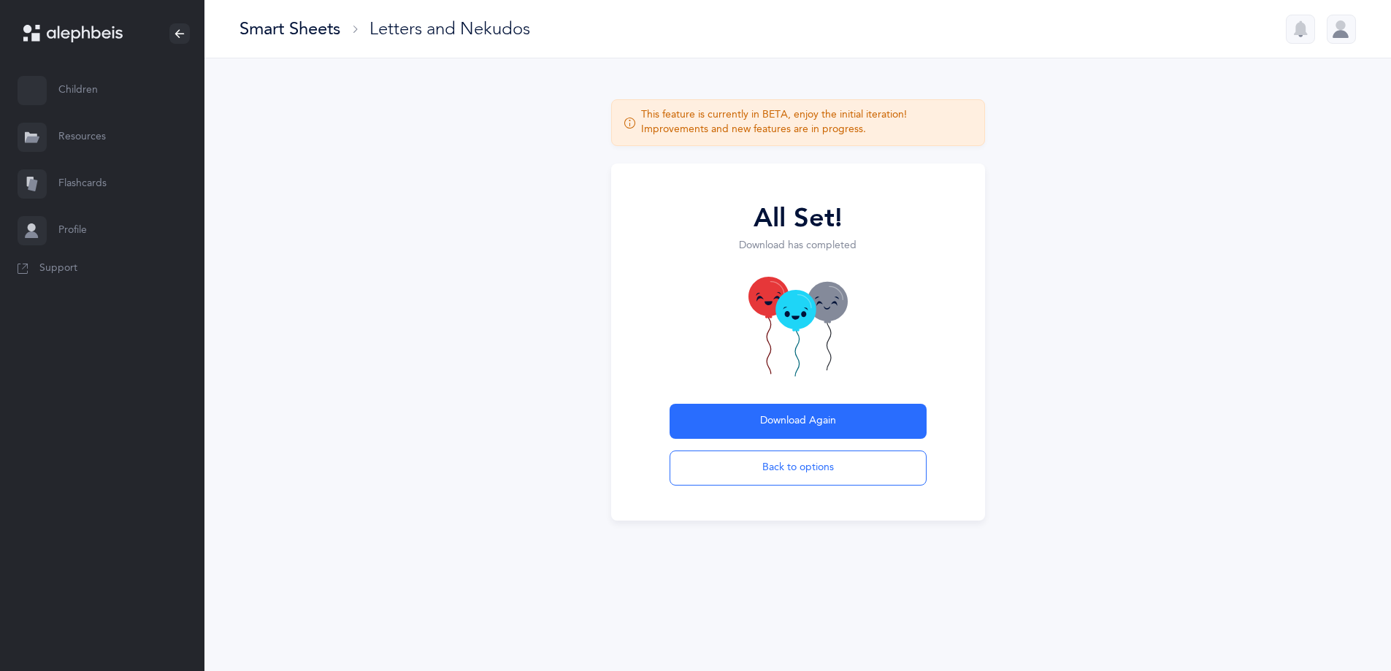
scroll to position [0, 0]
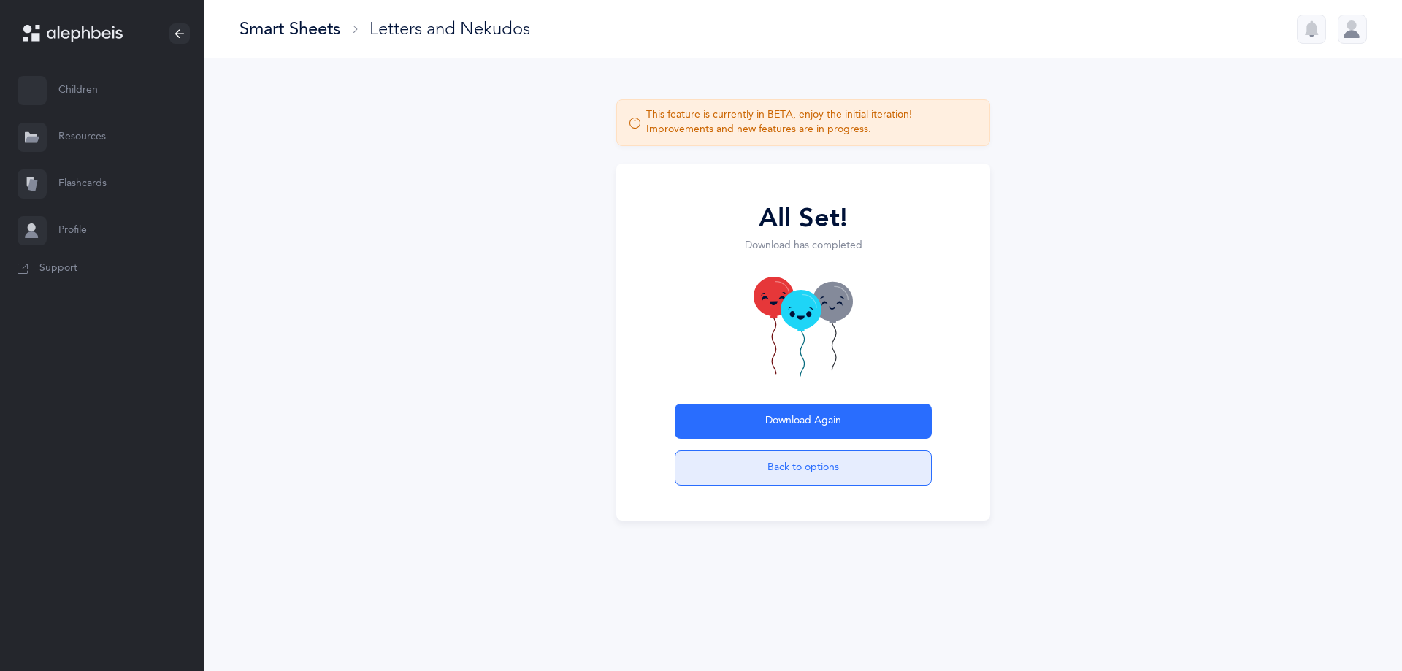
click at [817, 463] on button "Back to options" at bounding box center [803, 467] width 257 height 35
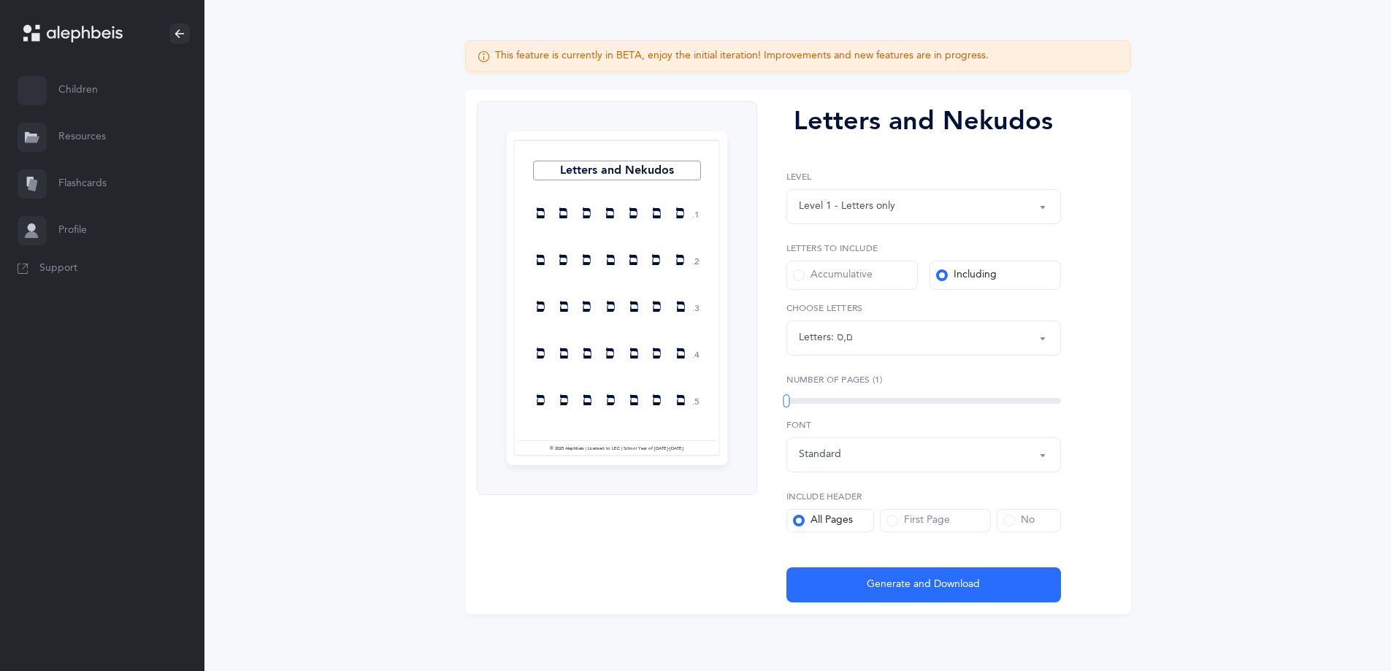
scroll to position [99, 0]
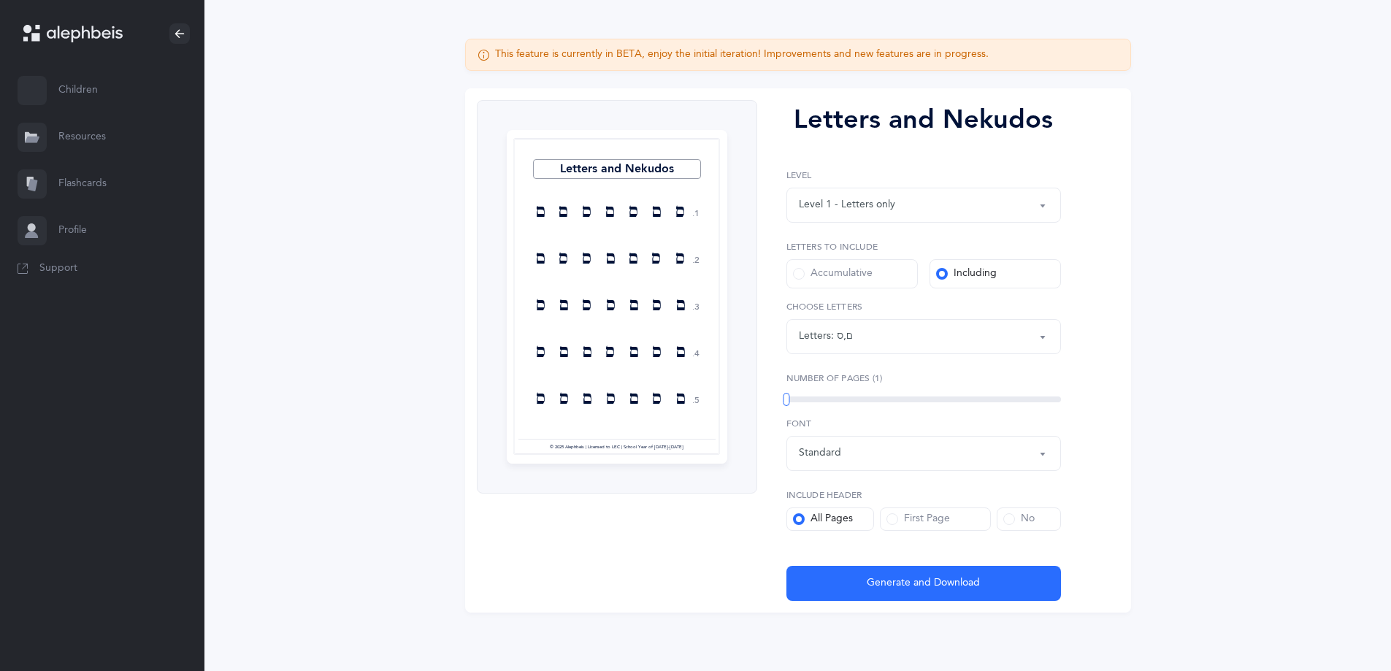
click at [840, 334] on div "ם , ס" at bounding box center [845, 336] width 16 height 15
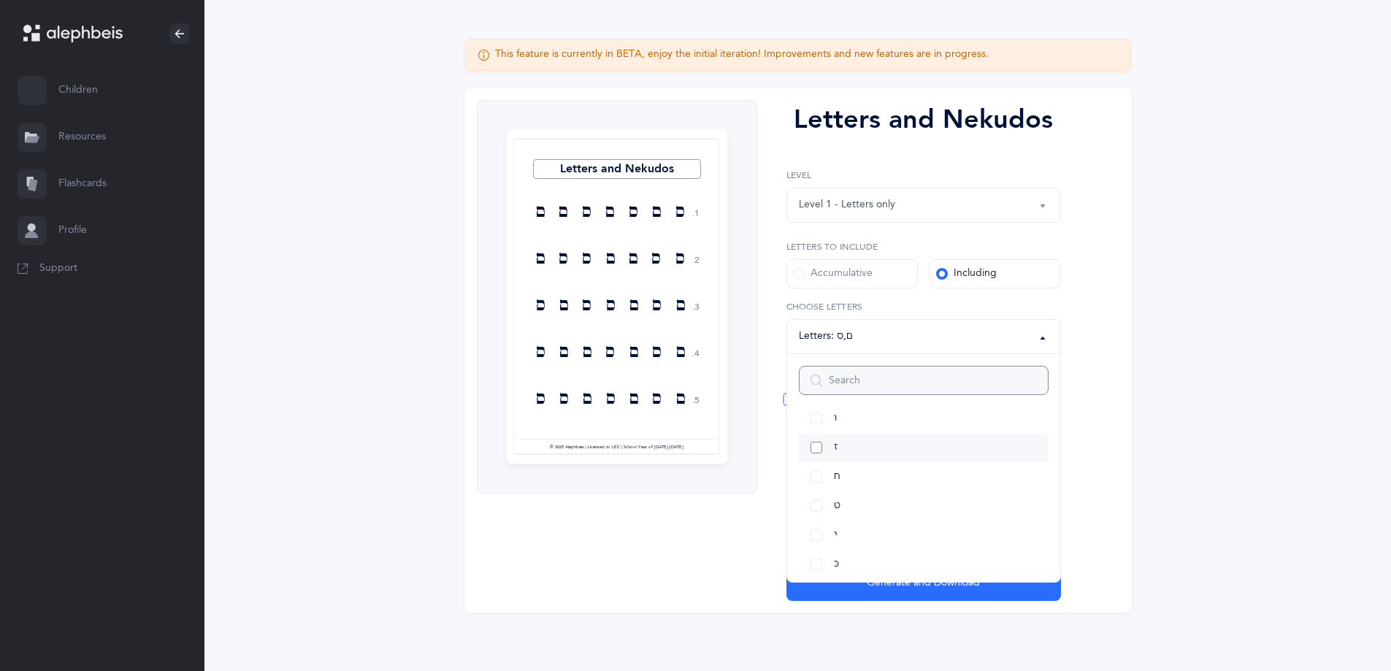
scroll to position [292, 0]
click at [816, 490] on link "כּ" at bounding box center [924, 491] width 250 height 29
select select "82"
click at [818, 543] on link "כ" at bounding box center [924, 549] width 250 height 29
click at [815, 572] on link "ך" at bounding box center [924, 578] width 250 height 29
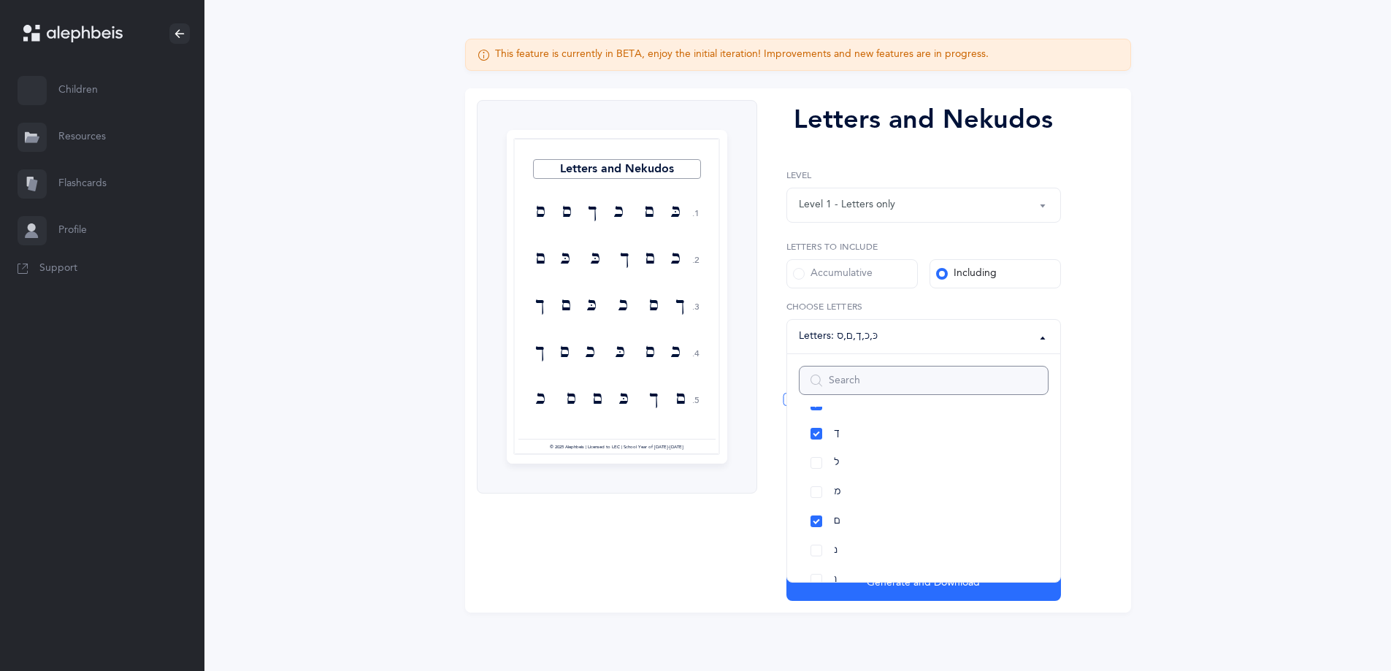
scroll to position [438, 0]
click at [816, 519] on link "ם" at bounding box center [924, 520] width 250 height 29
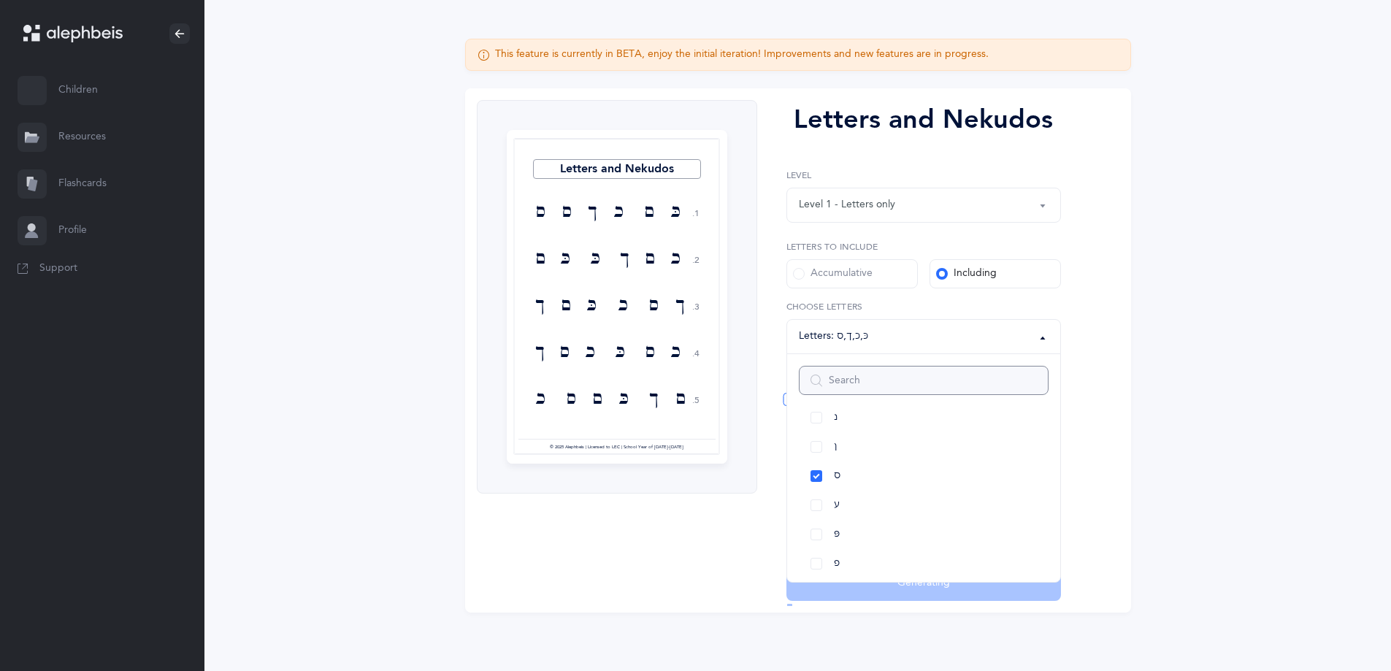
scroll to position [584, 0]
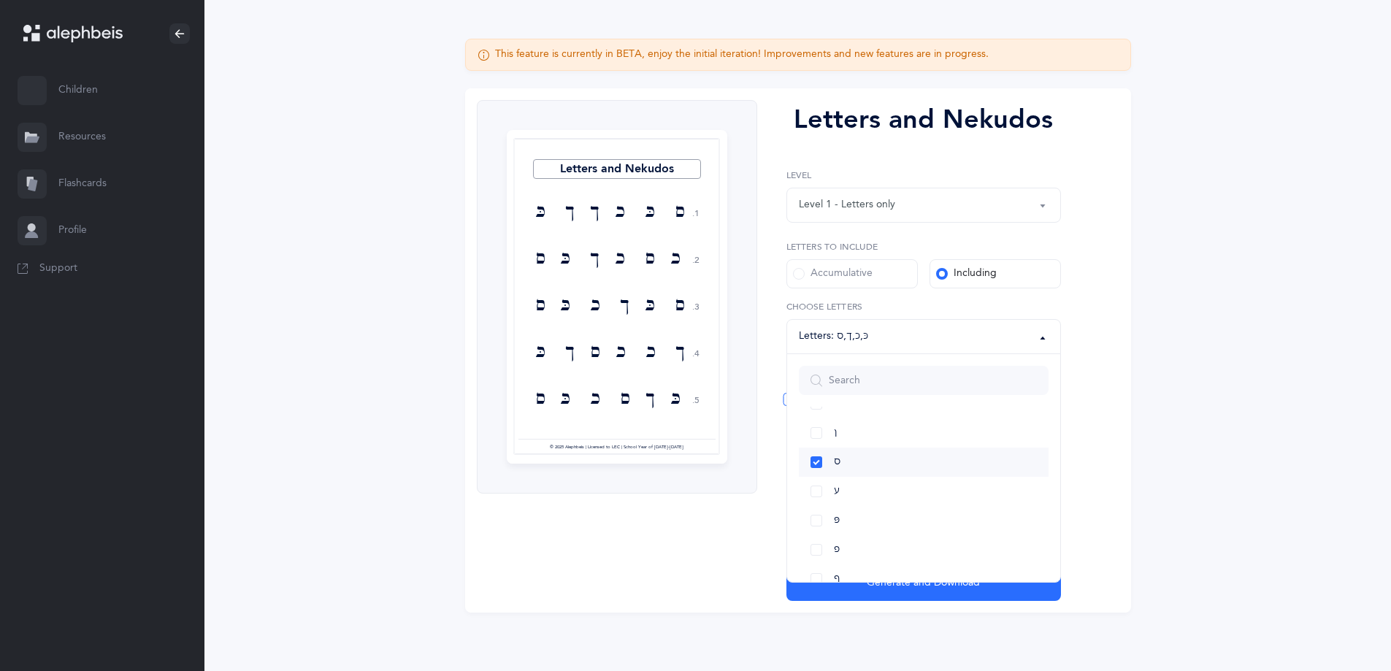
click at [814, 464] on link "ס" at bounding box center [924, 462] width 250 height 29
click at [752, 499] on div "Letters and Nekudos 1. 2. 3. 4. 5. ך כ כּ כּ כ ך כּ ך כ כּ ך כ כּ כ ך ך כּ כ כ …" at bounding box center [617, 350] width 280 height 501
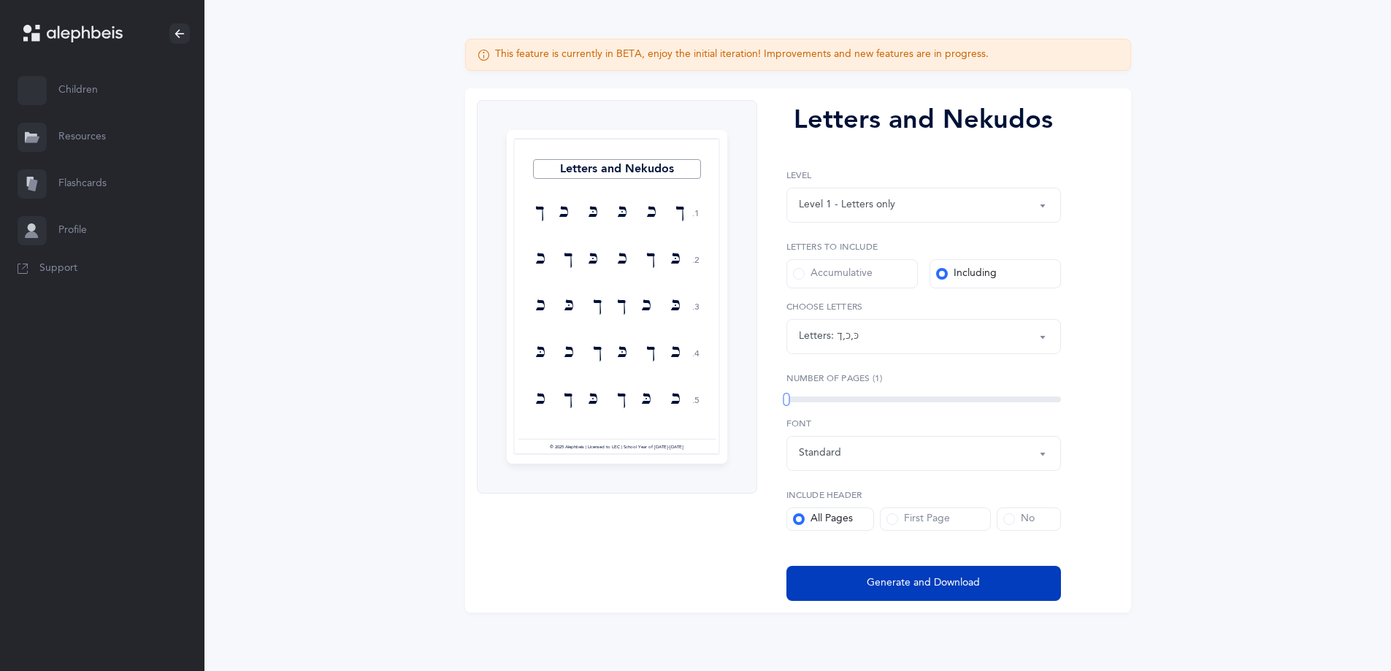
click at [870, 585] on span "Generate and Download" at bounding box center [923, 582] width 113 height 15
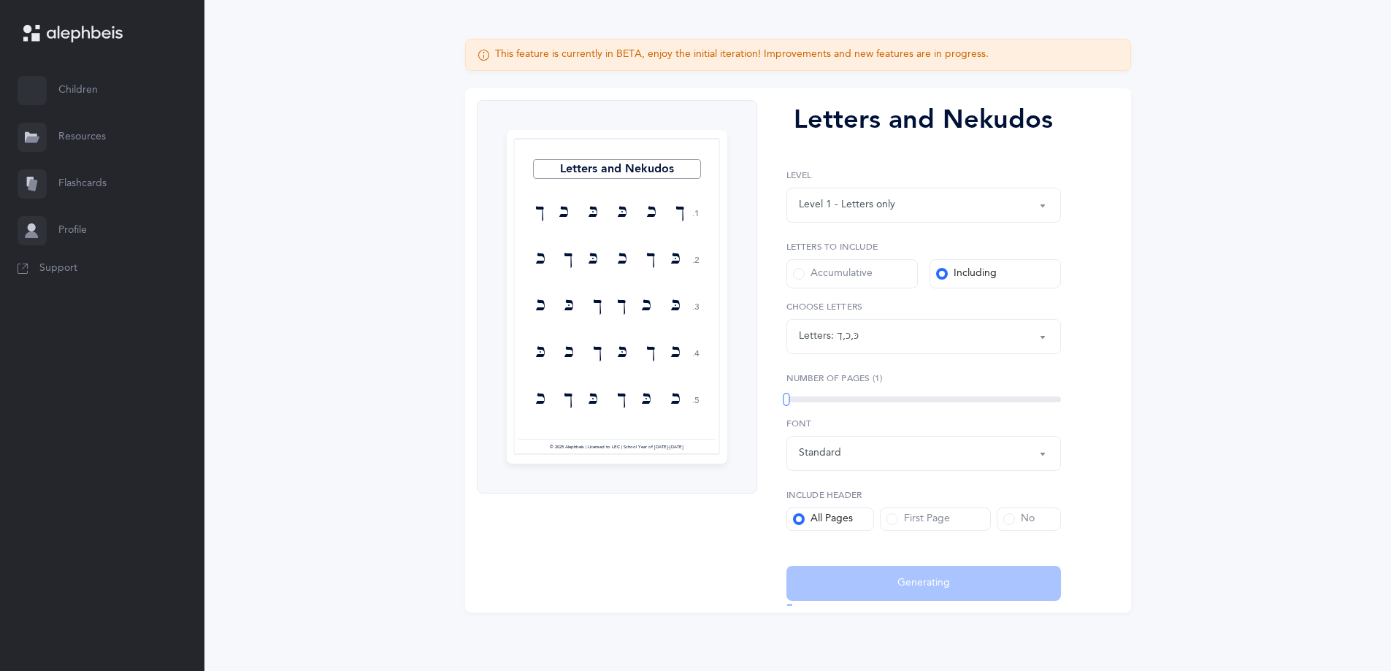
select select "82"
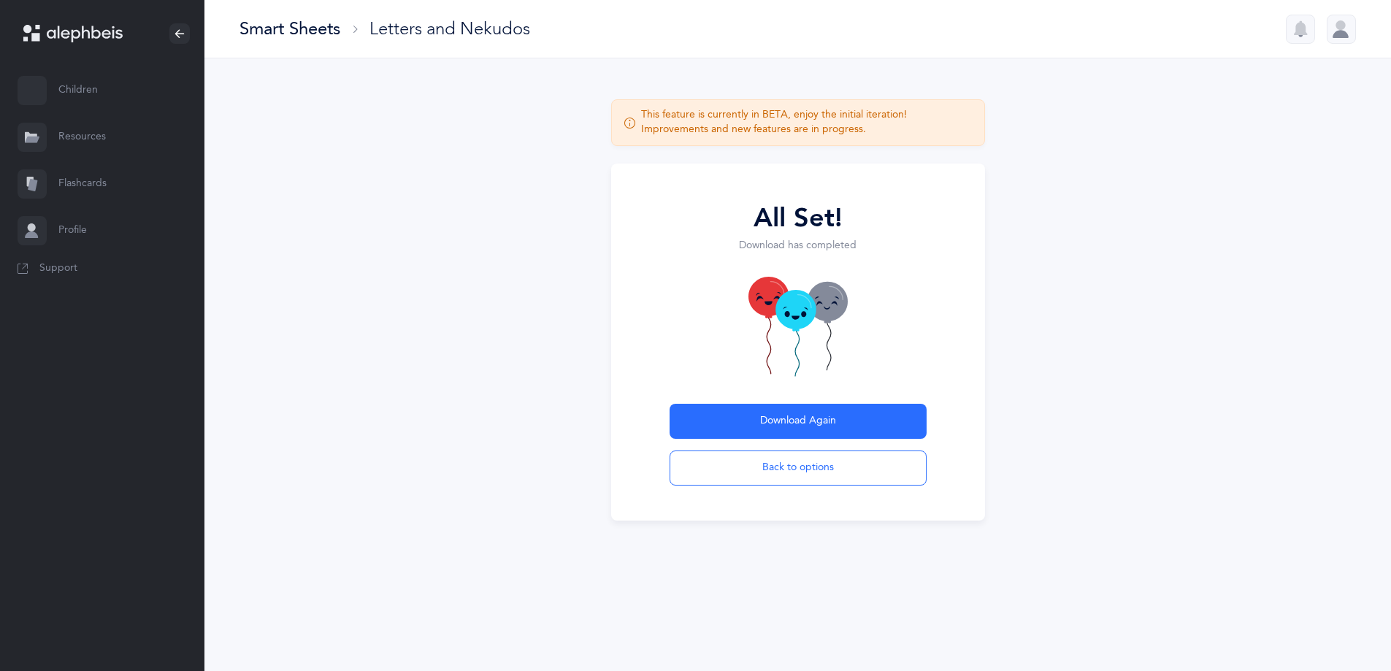
scroll to position [0, 0]
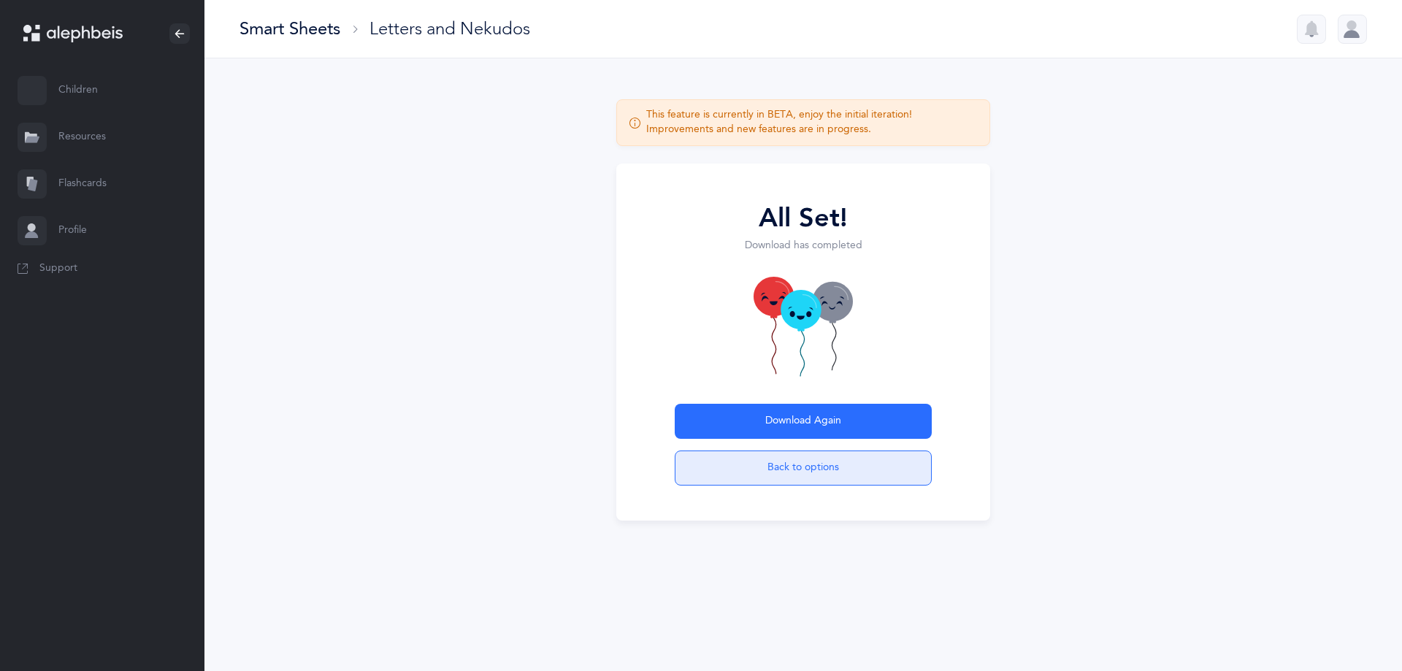
click at [807, 459] on button "Back to options" at bounding box center [803, 467] width 257 height 35
